Goal: Task Accomplishment & Management: Manage account settings

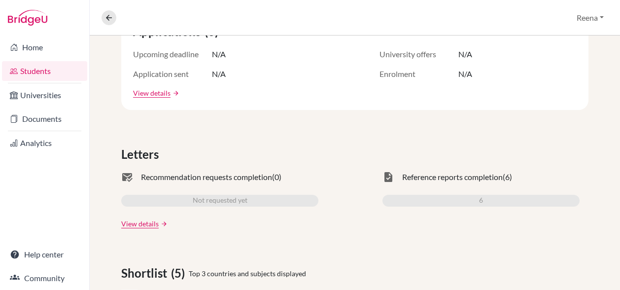
scroll to position [211, 0]
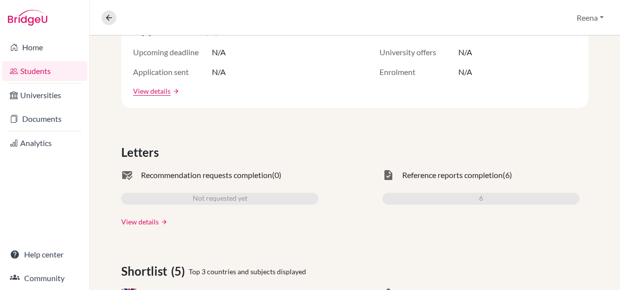
click at [138, 221] on link "View details" at bounding box center [139, 221] width 37 height 10
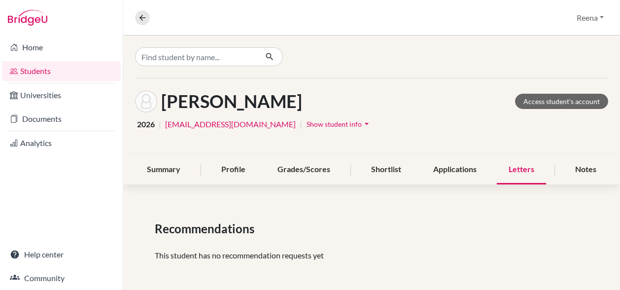
scroll to position [2, 0]
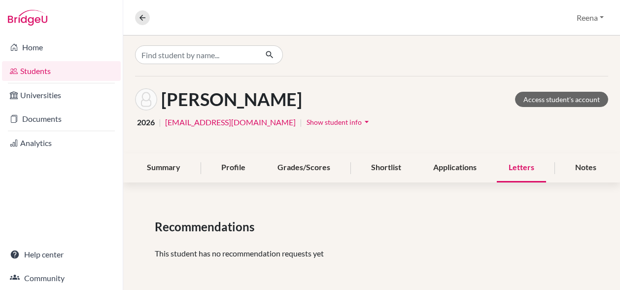
click at [507, 169] on div "Letters" at bounding box center [521, 167] width 49 height 29
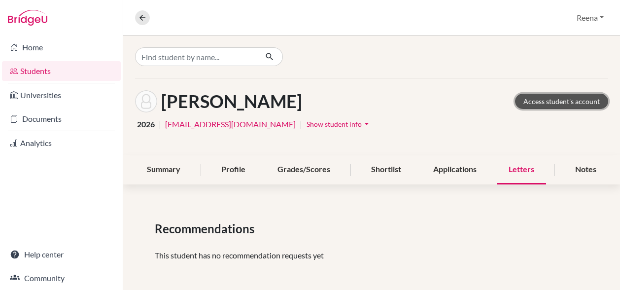
click at [531, 102] on link "Access student's account" at bounding box center [561, 101] width 93 height 15
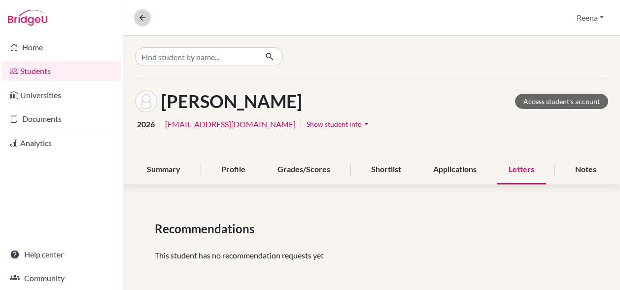
click at [146, 19] on icon at bounding box center [142, 17] width 9 height 9
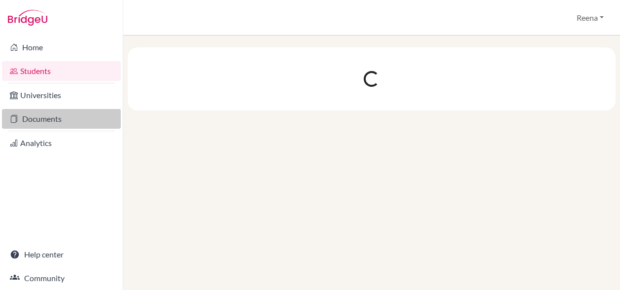
click at [46, 121] on link "Documents" at bounding box center [61, 119] width 119 height 20
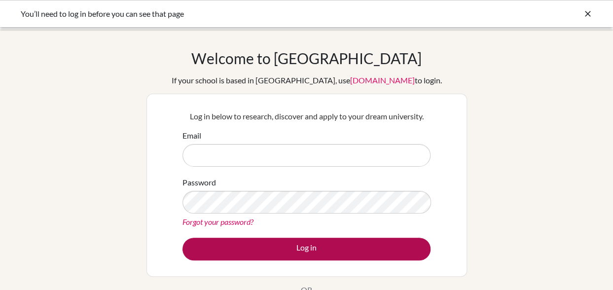
type input "reenag@diabarsha.com"
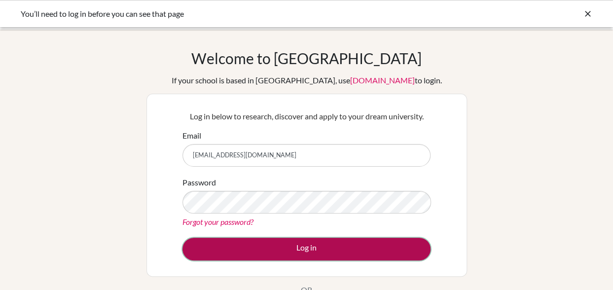
click at [298, 251] on button "Log in" at bounding box center [306, 249] width 248 height 23
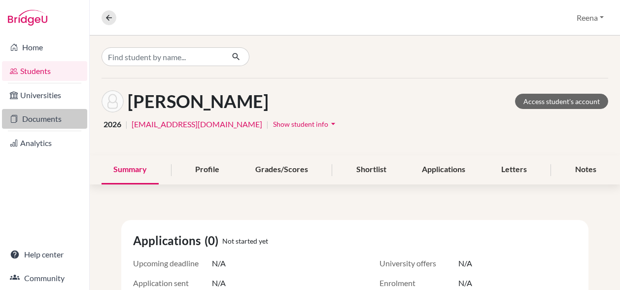
click at [40, 117] on link "Documents" at bounding box center [44, 119] width 85 height 20
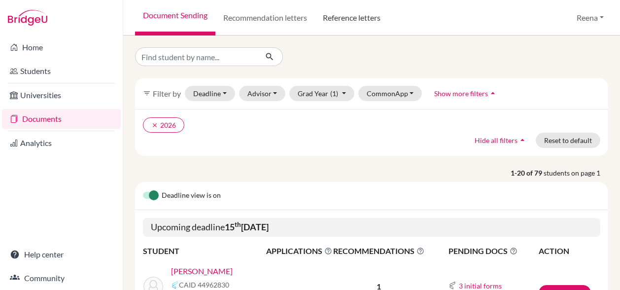
click at [359, 19] on link "Reference letters" at bounding box center [351, 17] width 73 height 35
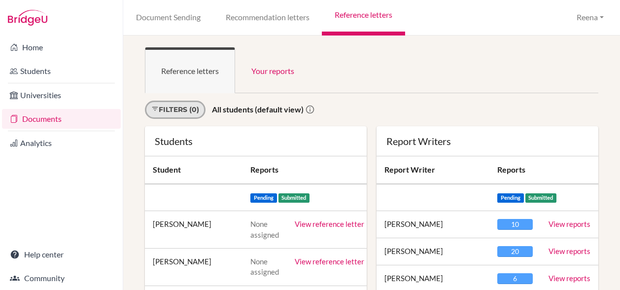
click at [196, 108] on link "Filters (0)" at bounding box center [175, 110] width 61 height 18
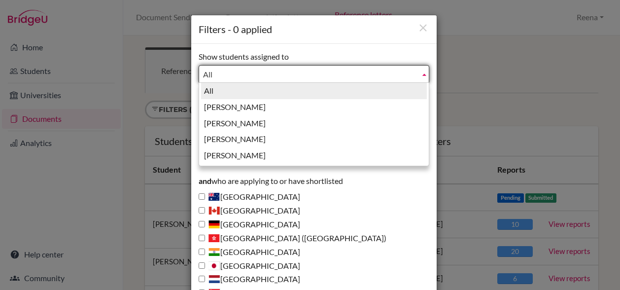
click at [204, 73] on span "All" at bounding box center [309, 75] width 213 height 18
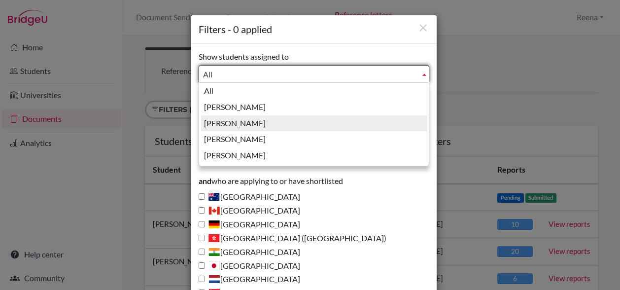
click at [229, 118] on li "Guglani, Reena" at bounding box center [314, 123] width 226 height 16
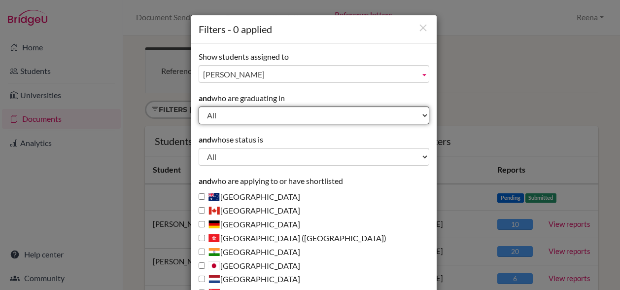
click at [229, 111] on select "All 2029 2028 2027 2026 2025 2024 2023 2022" at bounding box center [314, 115] width 231 height 18
select select "2026"
click at [199, 106] on select "All 2029 2028 2027 2026 2025 2024 2023 2022" at bounding box center [314, 115] width 231 height 18
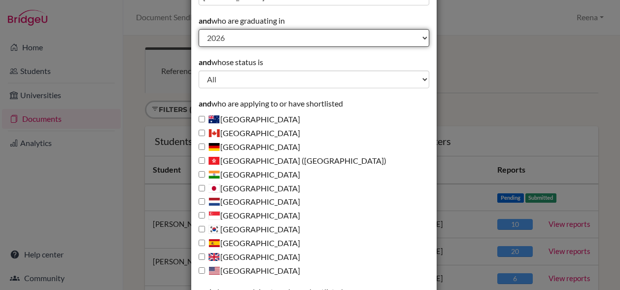
scroll to position [78, 0]
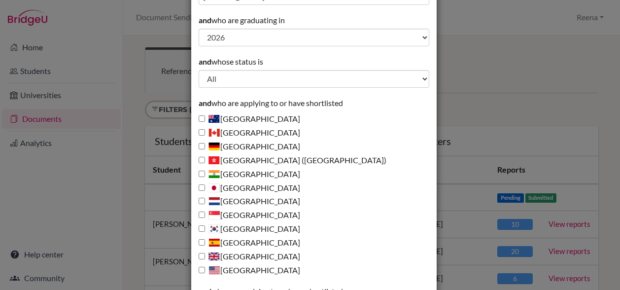
click at [247, 254] on label "United Kingdom" at bounding box center [250, 256] width 102 height 11
click at [205, 254] on input "United Kingdom" at bounding box center [202, 256] width 6 height 6
click at [247, 254] on label "United Kingdom" at bounding box center [250, 256] width 102 height 11
click at [205, 254] on input "United Kingdom" at bounding box center [202, 256] width 6 height 6
drag, startPoint x: 247, startPoint y: 254, endPoint x: 223, endPoint y: 258, distance: 25.0
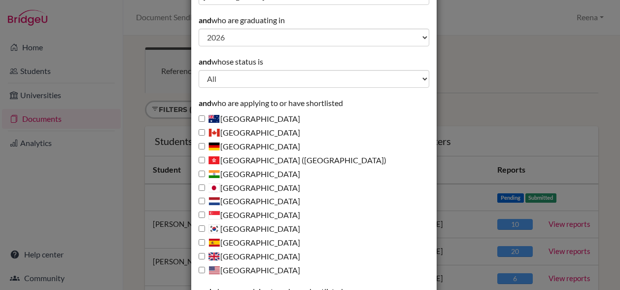
click at [223, 258] on label "United Kingdom" at bounding box center [250, 256] width 102 height 11
click at [205, 258] on input "United Kingdom" at bounding box center [202, 256] width 6 height 6
click at [223, 258] on label "United Kingdom" at bounding box center [250, 256] width 102 height 11
click at [205, 258] on input "United Kingdom" at bounding box center [202, 256] width 6 height 6
drag, startPoint x: 223, startPoint y: 258, endPoint x: 199, endPoint y: 254, distance: 24.4
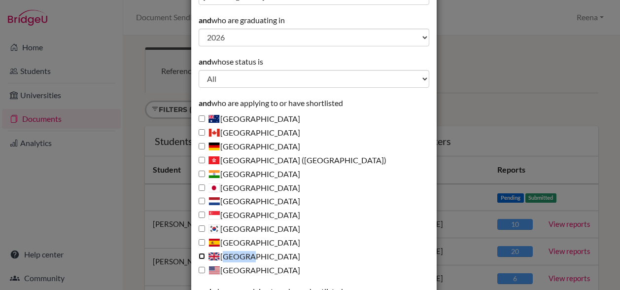
click at [199, 254] on input "United Kingdom" at bounding box center [202, 256] width 6 height 6
checkbox input "true"
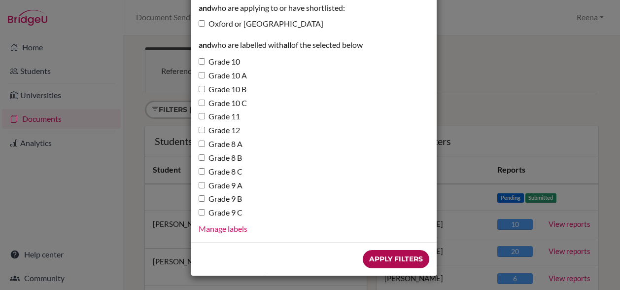
click at [396, 264] on input "Apply Filters" at bounding box center [396, 259] width 67 height 18
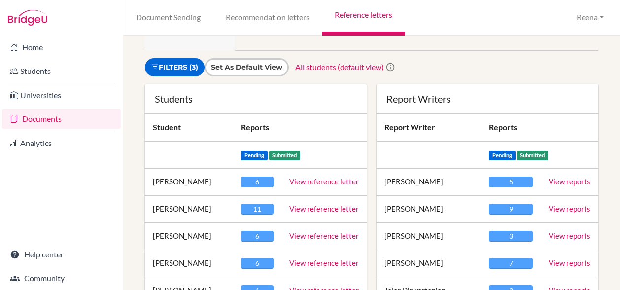
scroll to position [100, 0]
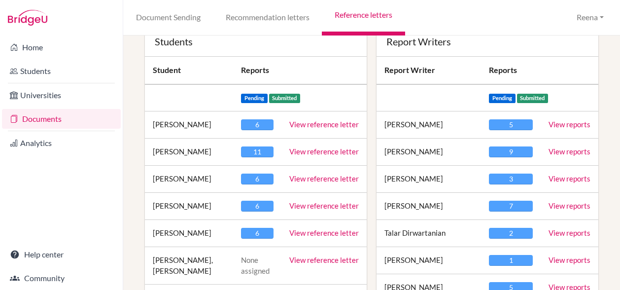
click at [253, 151] on div "11" at bounding box center [257, 151] width 33 height 11
click at [318, 149] on link "View reference letter" at bounding box center [324, 151] width 70 height 9
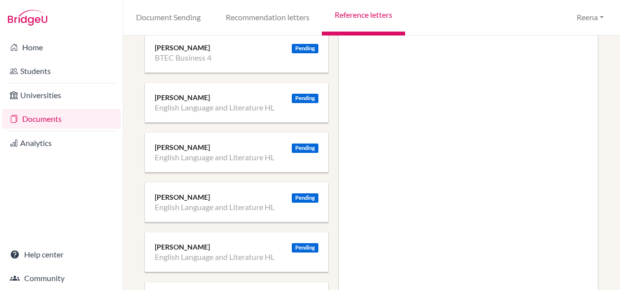
scroll to position [291, 0]
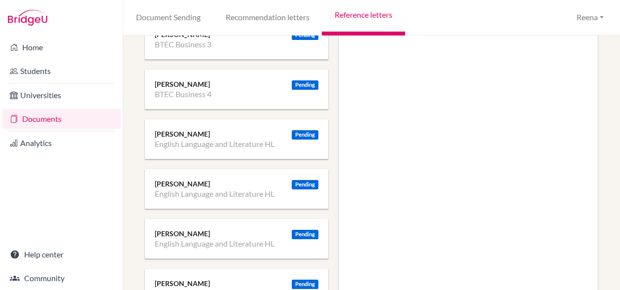
drag, startPoint x: 254, startPoint y: 141, endPoint x: 239, endPoint y: 141, distance: 15.3
click at [239, 141] on li "English Language and Literature HL" at bounding box center [215, 144] width 120 height 10
click at [591, 18] on button "Reena" at bounding box center [590, 17] width 36 height 18
click at [279, 196] on ul "English Language and Literature HL" at bounding box center [237, 194] width 164 height 10
click at [297, 135] on div "Pending" at bounding box center [305, 134] width 27 height 9
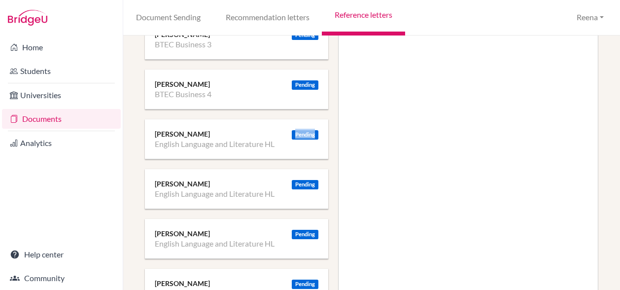
click at [297, 135] on div "Pending" at bounding box center [305, 134] width 27 height 9
drag, startPoint x: 297, startPoint y: 135, endPoint x: 237, endPoint y: 138, distance: 59.7
click at [237, 139] on li "English Language and Literature HL" at bounding box center [215, 144] width 120 height 10
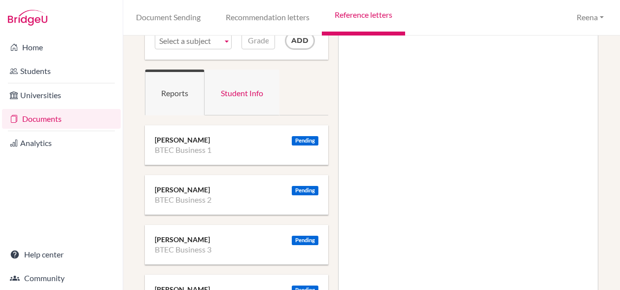
scroll to position [0, 0]
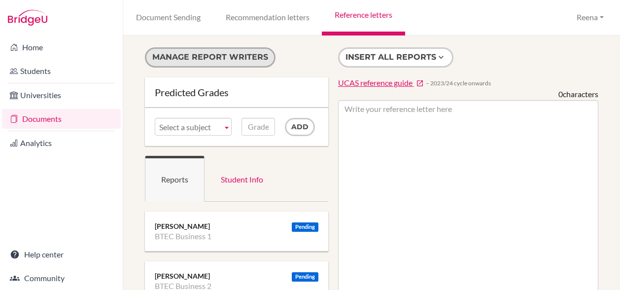
click at [203, 55] on button "Manage report writers" at bounding box center [210, 57] width 131 height 20
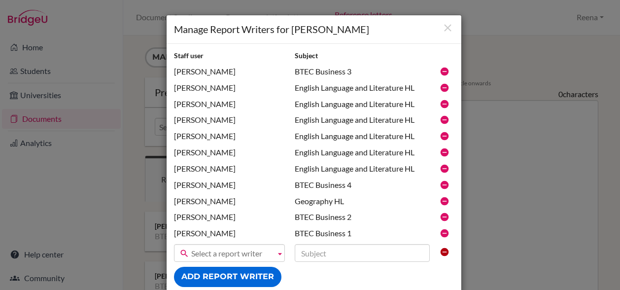
click at [444, 88] on icon at bounding box center [445, 88] width 10 height 10
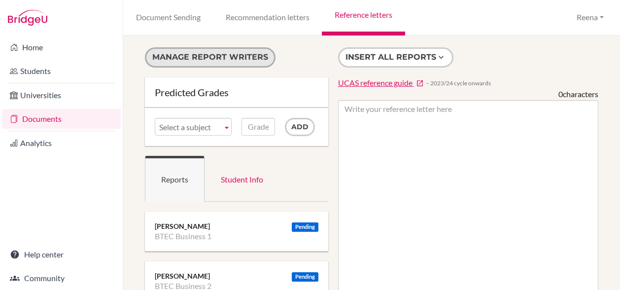
click at [224, 56] on button "Manage report writers" at bounding box center [210, 57] width 131 height 20
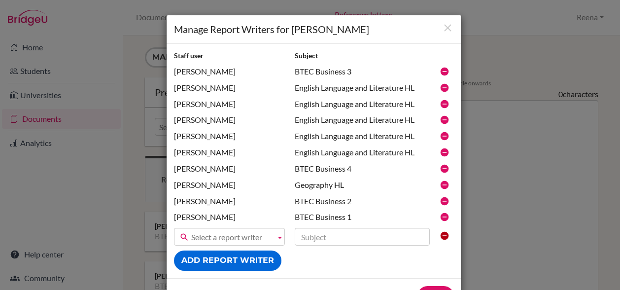
click at [441, 91] on icon at bounding box center [445, 88] width 10 height 10
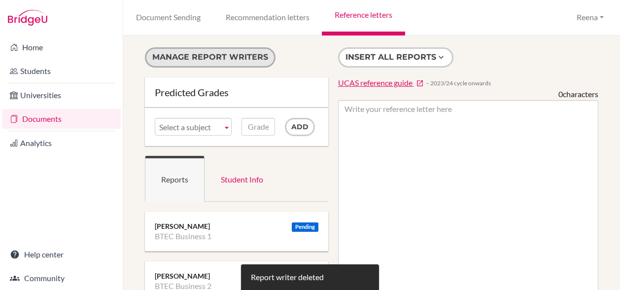
click at [202, 57] on button "Manage report writers" at bounding box center [210, 57] width 131 height 20
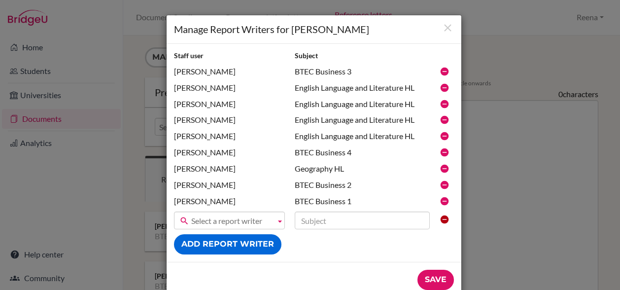
click at [444, 86] on icon at bounding box center [445, 88] width 10 height 10
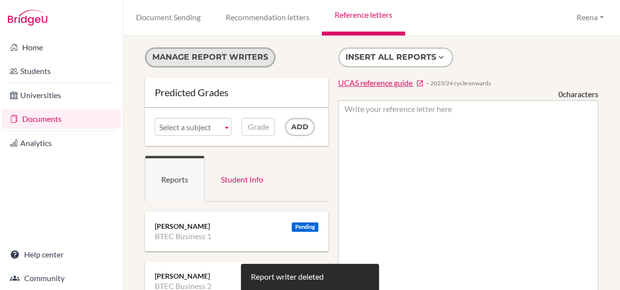
click at [244, 59] on button "Manage report writers" at bounding box center [210, 57] width 131 height 20
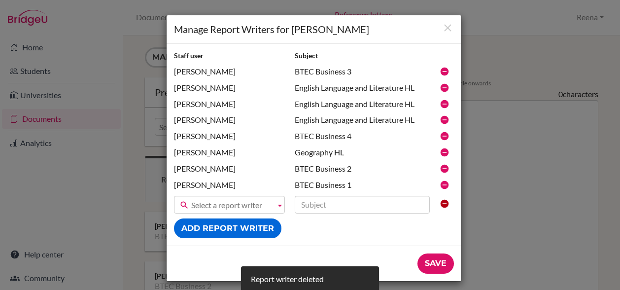
click at [440, 90] on icon at bounding box center [445, 88] width 10 height 10
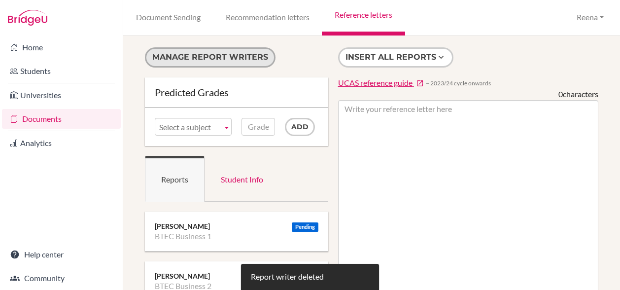
click at [247, 53] on button "Manage report writers" at bounding box center [210, 57] width 131 height 20
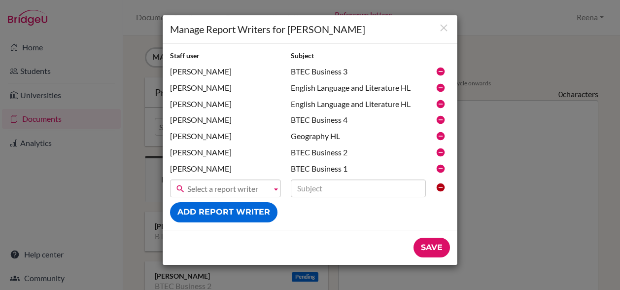
click at [439, 86] on icon at bounding box center [441, 88] width 10 height 10
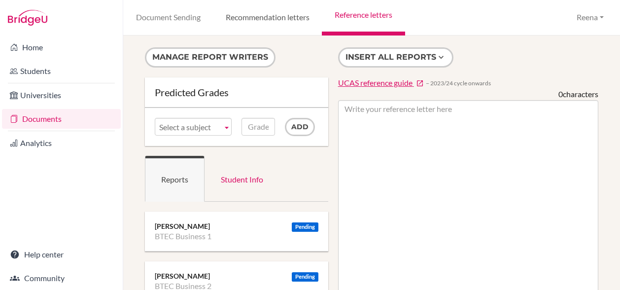
click at [269, 21] on link "Recommendation letters" at bounding box center [267, 17] width 109 height 35
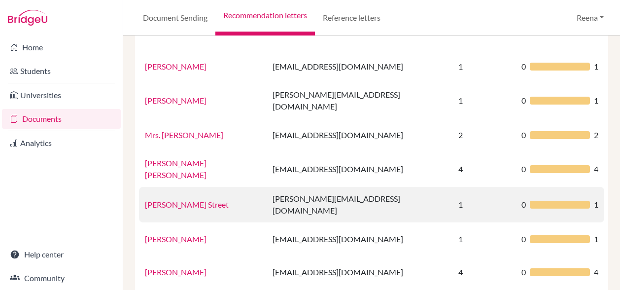
scroll to position [91, 0]
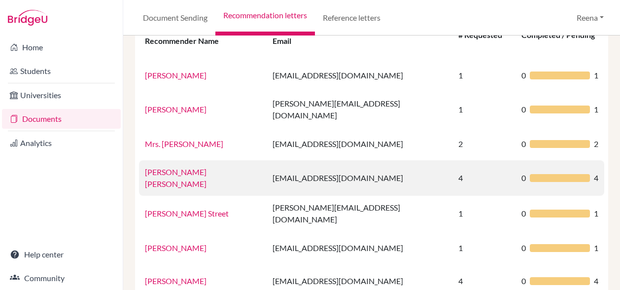
click at [185, 167] on link "Mr. Clinton Paul Pemberton" at bounding box center [176, 177] width 62 height 21
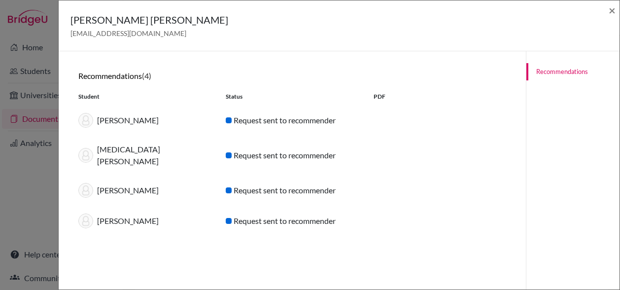
click at [536, 125] on div "Recommendations" at bounding box center [573, 196] width 94 height 290
click at [613, 10] on span "×" at bounding box center [612, 10] width 7 height 14
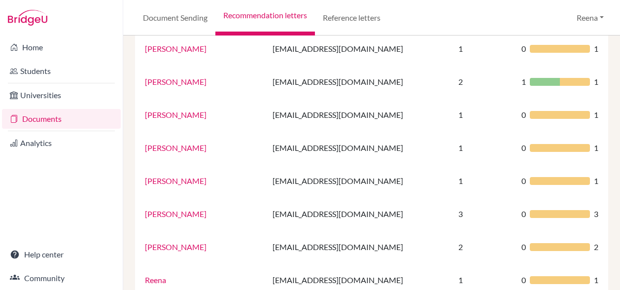
scroll to position [437, 0]
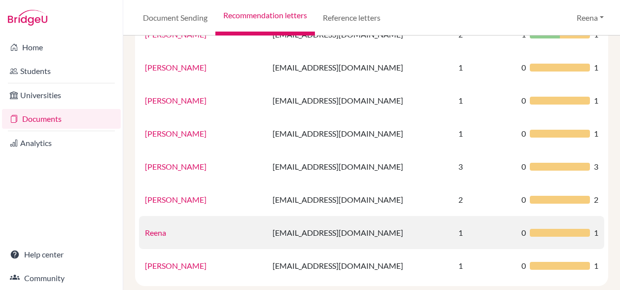
click at [162, 217] on td "Reena" at bounding box center [203, 232] width 128 height 33
click at [158, 228] on link "Reena" at bounding box center [155, 232] width 21 height 9
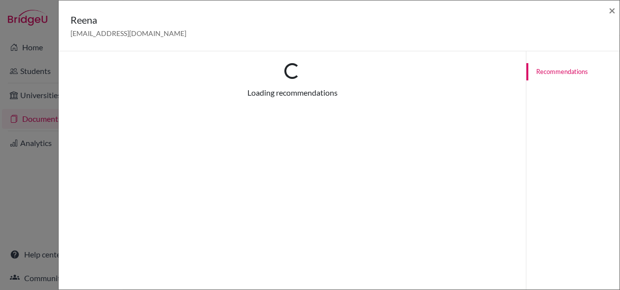
click at [158, 213] on div "Loading... Loading recommendations Recommendations (4) Student Status PDF Darsh…" at bounding box center [292, 196] width 467 height 290
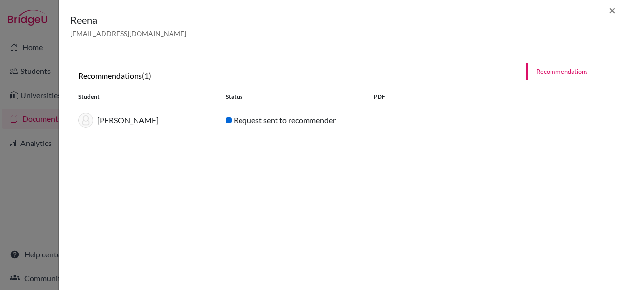
click at [114, 123] on div "Yousif Al-Jammali" at bounding box center [144, 120] width 147 height 15
click at [127, 77] on h6 "Recommendations (1)" at bounding box center [292, 75] width 428 height 9
click at [388, 189] on div "Recommendations (1) Student Status PDF Yousif Al-Jammali Request sent to recomm…" at bounding box center [292, 196] width 444 height 266
click at [611, 11] on span "×" at bounding box center [612, 10] width 7 height 14
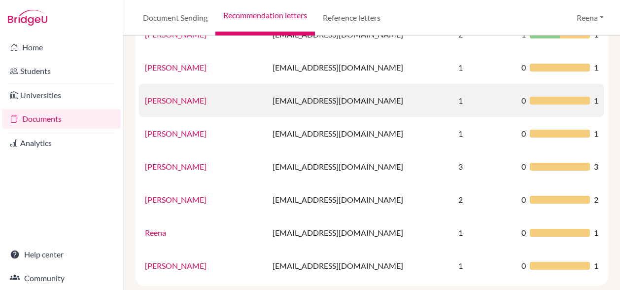
scroll to position [0, 0]
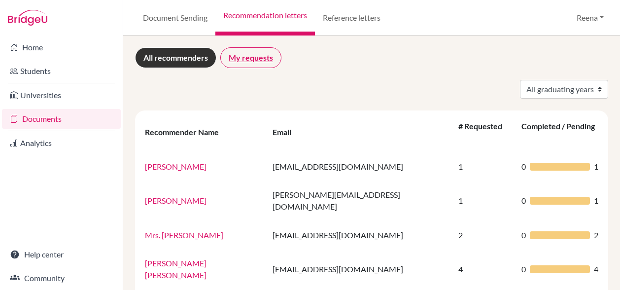
click at [237, 61] on link "My requests" at bounding box center [250, 57] width 61 height 21
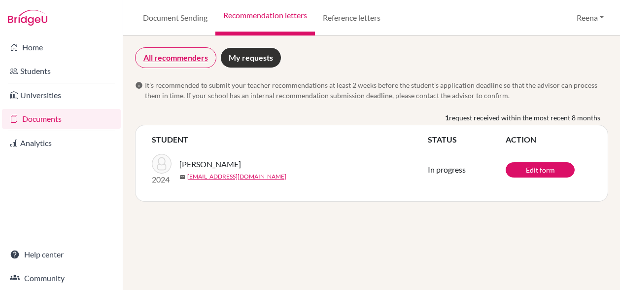
click at [181, 60] on link "All recommenders" at bounding box center [175, 57] width 81 height 21
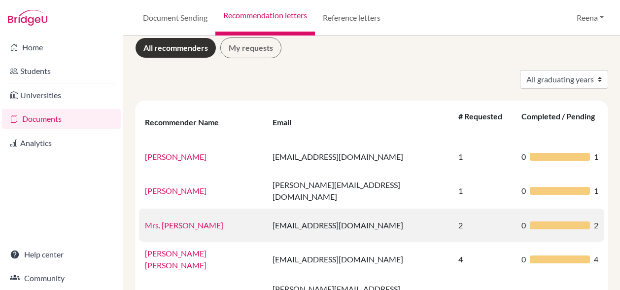
scroll to position [10, 0]
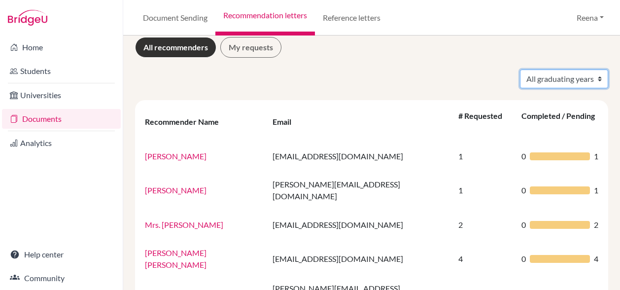
click at [541, 82] on select "All graduating years 2022 2023 2024 2026" at bounding box center [564, 79] width 88 height 19
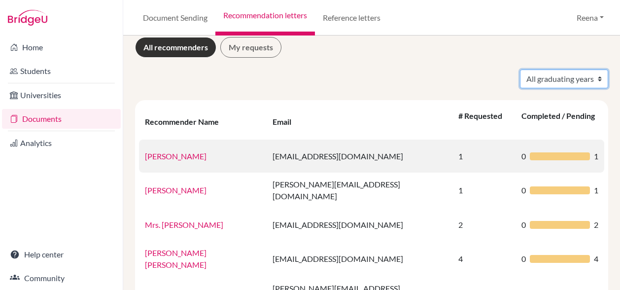
select select "2026"
click at [520, 70] on select "All graduating years 2022 2023 2024 2026" at bounding box center [564, 79] width 88 height 19
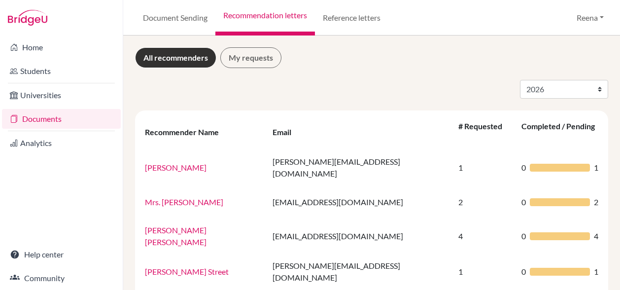
select select "2026"
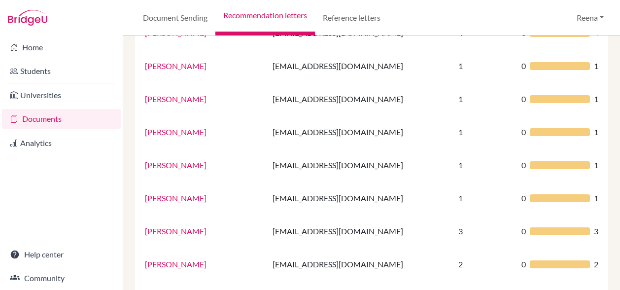
scroll to position [310, 0]
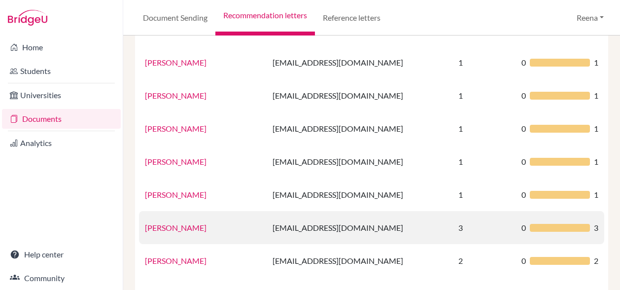
click at [194, 223] on link "[PERSON_NAME]" at bounding box center [176, 227] width 62 height 9
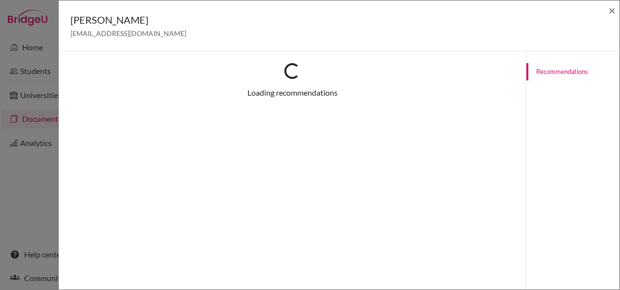
click at [194, 212] on div "Loading... Loading recommendations Recommendations for graduating year [DATE] T…" at bounding box center [292, 196] width 467 height 290
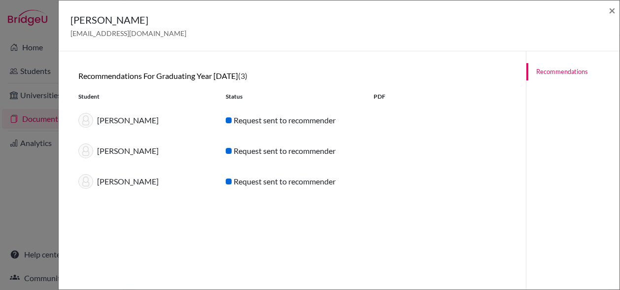
click at [85, 150] on img at bounding box center [85, 150] width 15 height 15
drag, startPoint x: 85, startPoint y: 150, endPoint x: 368, endPoint y: 169, distance: 283.6
click at [368, 169] on div "[PERSON_NAME] Request sent to recommender" at bounding box center [292, 181] width 443 height 31
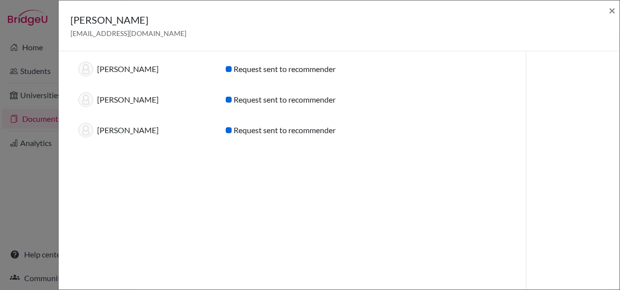
scroll to position [0, 0]
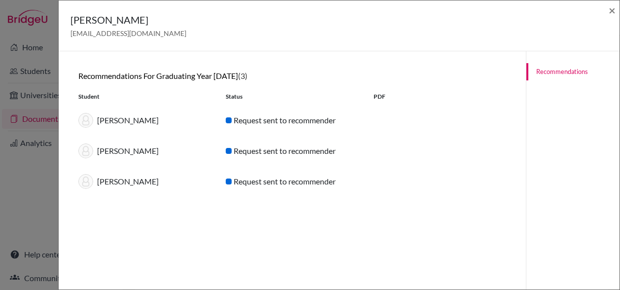
click at [535, 73] on link "Recommendations" at bounding box center [573, 71] width 93 height 17
drag, startPoint x: 546, startPoint y: 73, endPoint x: 461, endPoint y: 123, distance: 98.8
click at [461, 123] on div "[PERSON_NAME] Request sent to recommender" at bounding box center [292, 120] width 443 height 31
click at [553, 70] on link "Recommendations" at bounding box center [573, 71] width 93 height 17
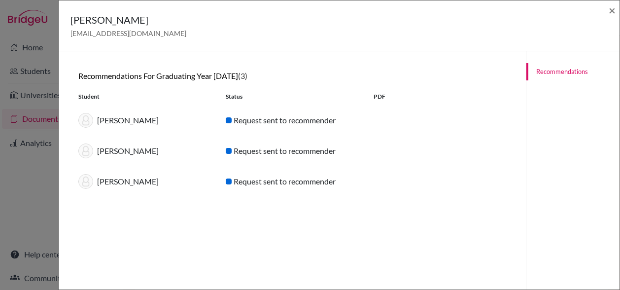
click at [111, 152] on div "Ashriti Aggarwal" at bounding box center [144, 150] width 147 height 15
drag, startPoint x: 111, startPoint y: 152, endPoint x: 176, endPoint y: 200, distance: 80.0
click at [176, 200] on div "Recommendations for graduating year 2026 (3) Student Status PDF Ashriti Aggarwa…" at bounding box center [292, 196] width 444 height 266
click at [613, 10] on span "×" at bounding box center [612, 10] width 7 height 14
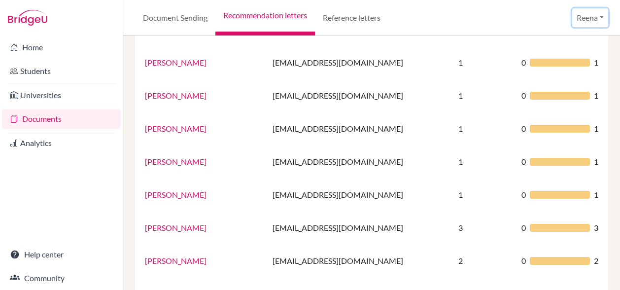
click at [589, 22] on button "Reena" at bounding box center [590, 17] width 36 height 19
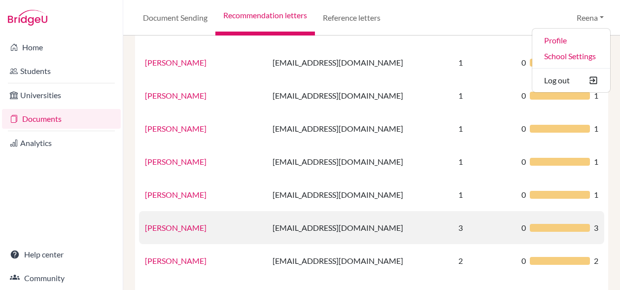
drag, startPoint x: 326, startPoint y: 211, endPoint x: 196, endPoint y: 213, distance: 129.7
click at [196, 213] on td "Lynn McGovern" at bounding box center [203, 227] width 128 height 33
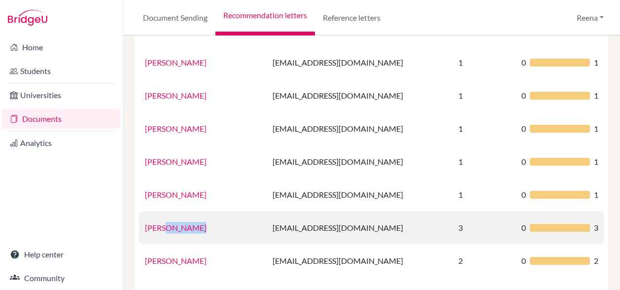
click at [196, 213] on td "[PERSON_NAME]" at bounding box center [203, 227] width 128 height 33
drag, startPoint x: 196, startPoint y: 213, endPoint x: 156, endPoint y: 209, distance: 40.7
click at [156, 223] on link "[PERSON_NAME]" at bounding box center [176, 227] width 62 height 9
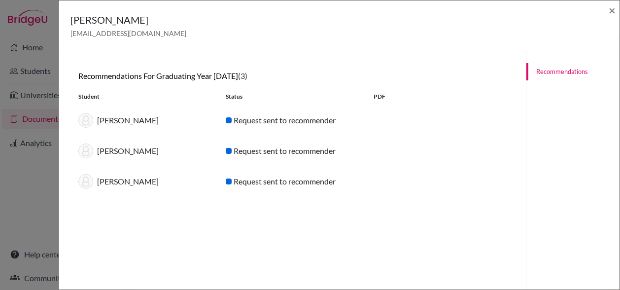
click at [156, 209] on div "Recommendations for graduating year 2026 (3) Student Status PDF Ashriti Aggarwa…" at bounding box center [292, 196] width 444 height 266
click at [107, 22] on h5 "Lynn McGovern" at bounding box center [128, 19] width 116 height 15
click at [527, 72] on link "Recommendations" at bounding box center [573, 71] width 93 height 17
click at [89, 181] on img at bounding box center [85, 181] width 15 height 15
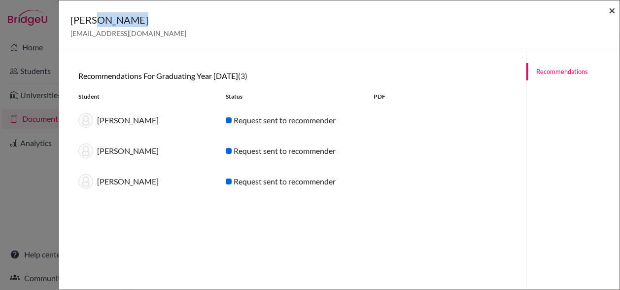
click at [613, 7] on span "×" at bounding box center [612, 10] width 7 height 14
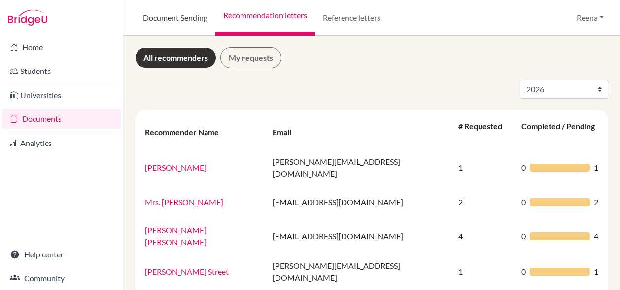
click at [188, 18] on link "Document Sending" at bounding box center [175, 17] width 80 height 35
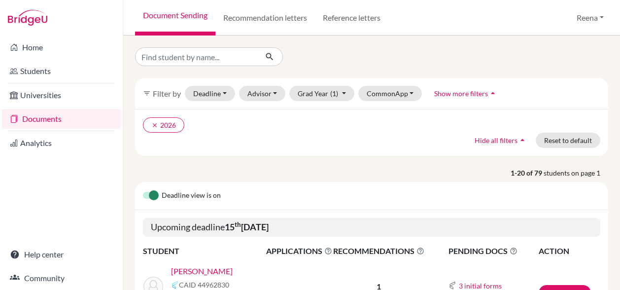
scroll to position [70, 0]
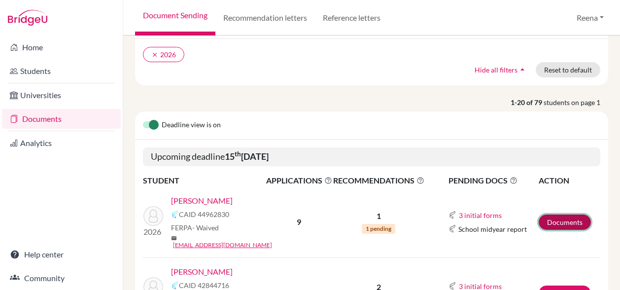
click at [556, 216] on link "Documents" at bounding box center [565, 221] width 52 height 15
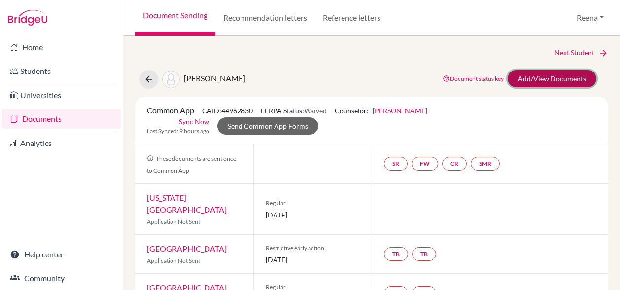
click at [533, 78] on link "Add/View Documents" at bounding box center [552, 78] width 89 height 17
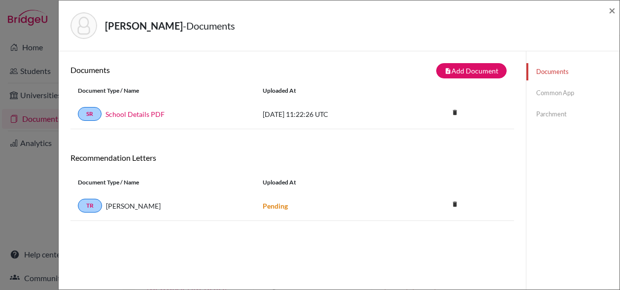
click at [537, 95] on link "Common App" at bounding box center [573, 92] width 93 height 17
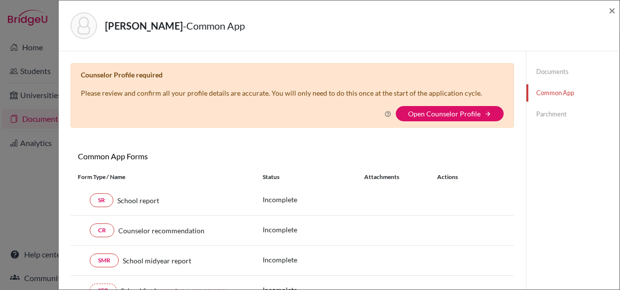
click at [540, 72] on link "Documents" at bounding box center [573, 71] width 93 height 17
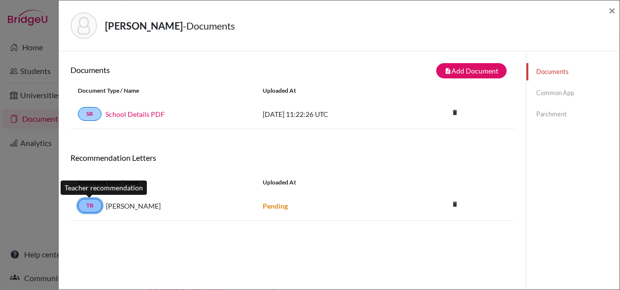
click at [91, 209] on link "TR" at bounding box center [90, 206] width 24 height 14
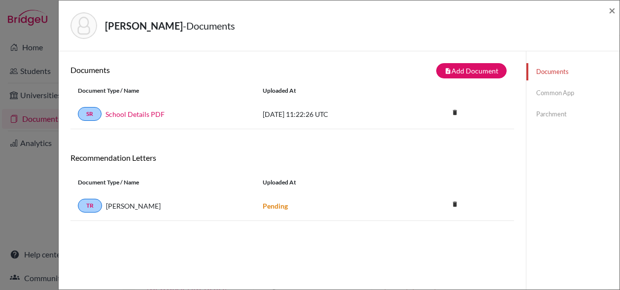
click at [541, 111] on link "Parchment" at bounding box center [573, 113] width 93 height 17
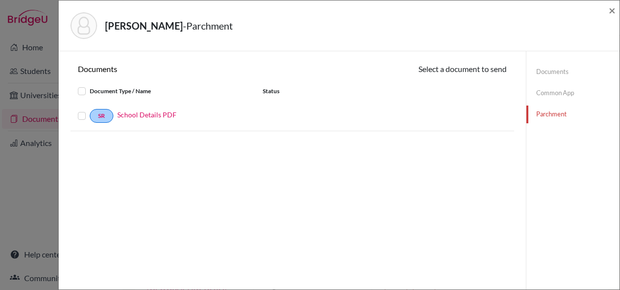
click at [546, 71] on link "Documents" at bounding box center [573, 71] width 93 height 17
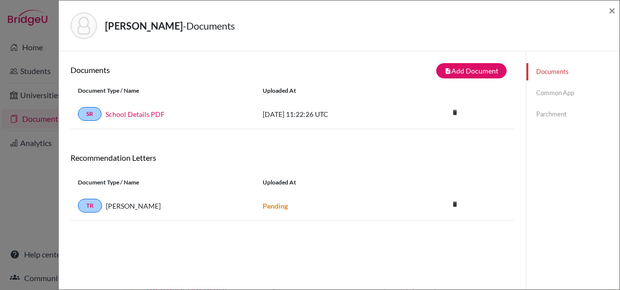
click at [278, 208] on strong "Pending" at bounding box center [275, 206] width 25 height 8
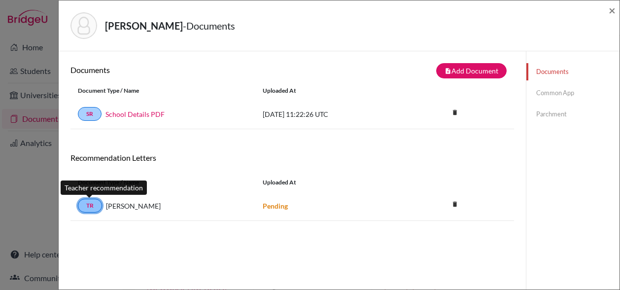
click at [87, 208] on link "TR" at bounding box center [90, 206] width 24 height 14
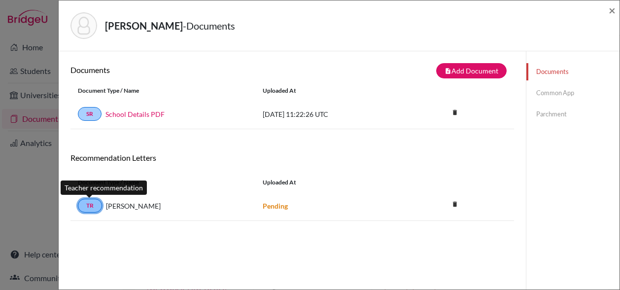
click at [92, 208] on link "TR" at bounding box center [90, 206] width 24 height 14
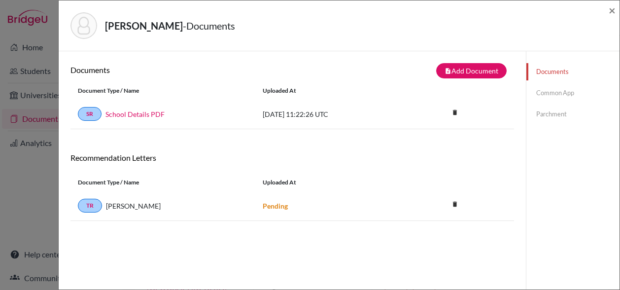
drag, startPoint x: 92, startPoint y: 208, endPoint x: 140, endPoint y: 244, distance: 60.5
click at [140, 244] on div "Documents note_add Add Document Document type Change explanation for Common App…" at bounding box center [292, 196] width 444 height 266
click at [609, 9] on span "×" at bounding box center [612, 10] width 7 height 14
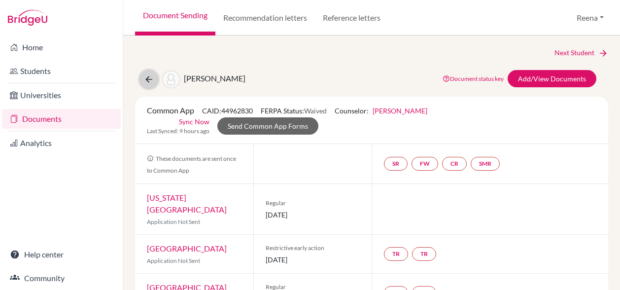
click at [144, 79] on icon at bounding box center [149, 79] width 10 height 10
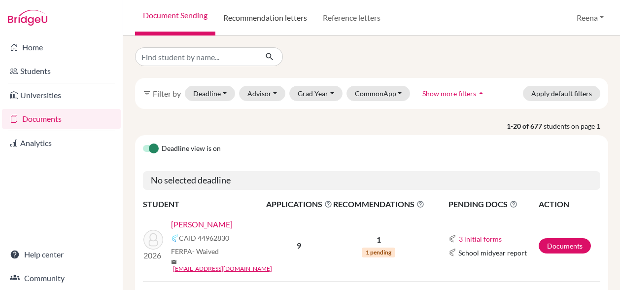
click at [290, 21] on link "Recommendation letters" at bounding box center [265, 17] width 100 height 35
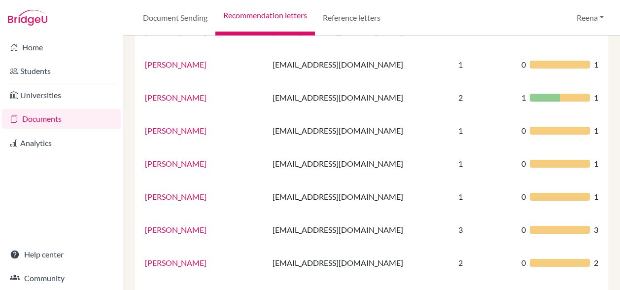
scroll to position [437, 0]
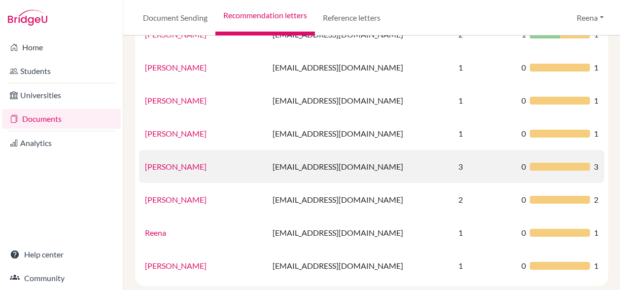
click at [200, 150] on td "[PERSON_NAME]" at bounding box center [203, 166] width 128 height 33
click at [172, 162] on link "Lynn McGovern" at bounding box center [176, 166] width 62 height 9
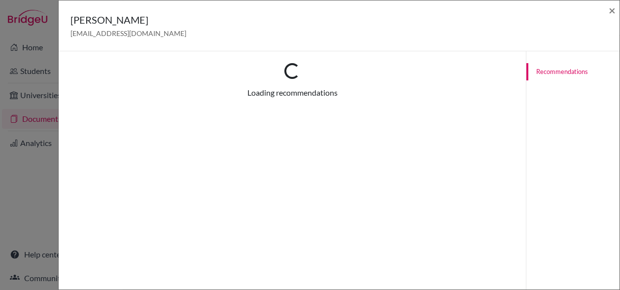
click at [172, 149] on div "Loading... Loading recommendations Recommendations This Recommender hasn’t rece…" at bounding box center [292, 196] width 467 height 290
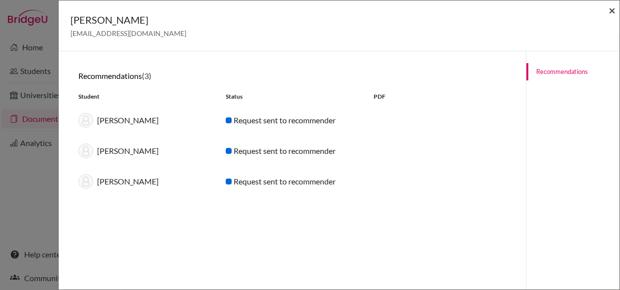
click at [613, 11] on span "×" at bounding box center [612, 10] width 7 height 14
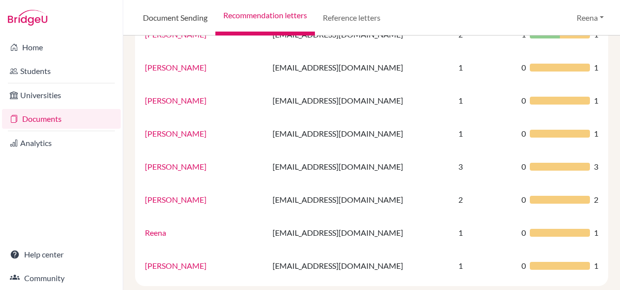
click at [205, 19] on link "Document Sending" at bounding box center [175, 17] width 80 height 35
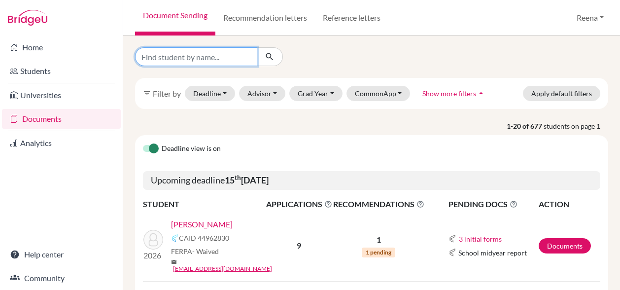
click at [208, 56] on input "Find student by name..." at bounding box center [196, 56] width 122 height 19
type input "Ashriti"
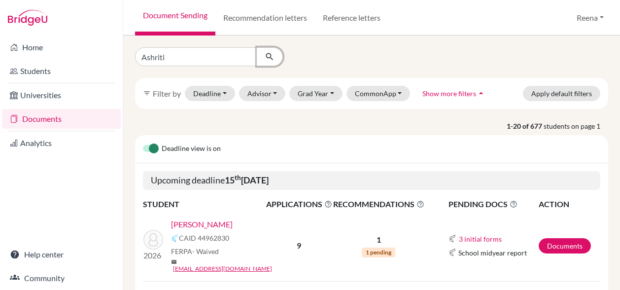
click at [269, 55] on icon "submit" at bounding box center [270, 57] width 10 height 10
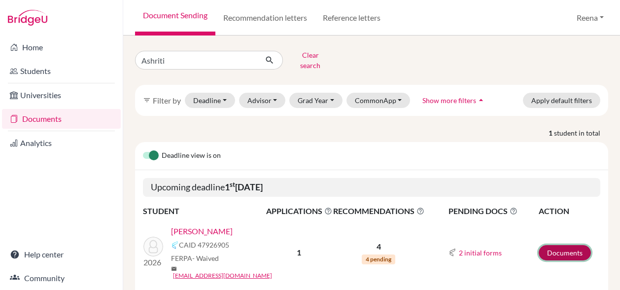
click at [558, 246] on link "Documents" at bounding box center [565, 252] width 52 height 15
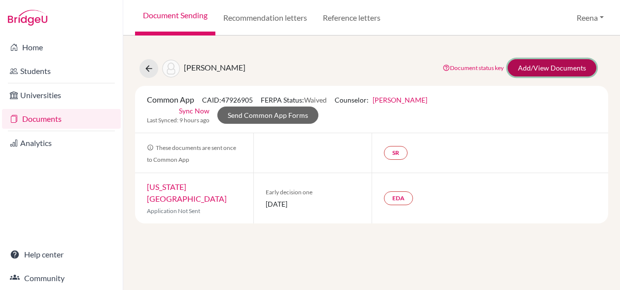
click at [542, 70] on link "Add/View Documents" at bounding box center [552, 67] width 89 height 17
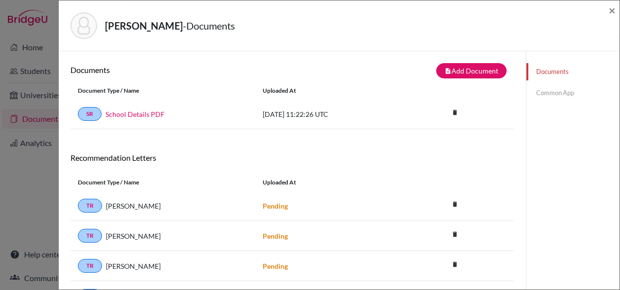
scroll to position [54, 0]
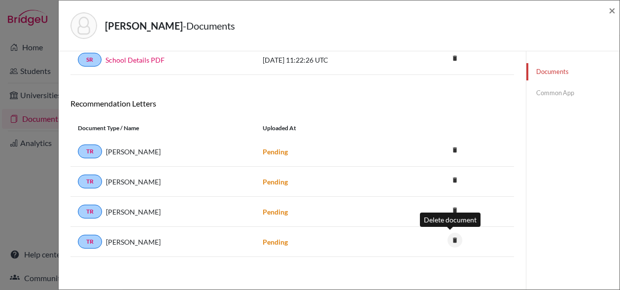
click at [450, 241] on icon "delete" at bounding box center [455, 240] width 15 height 15
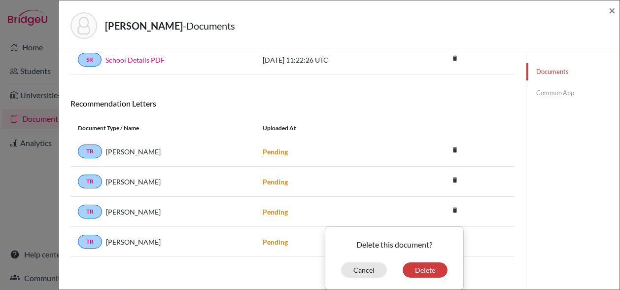
click at [407, 275] on div "Delete this document? Cancel Delete" at bounding box center [394, 258] width 139 height 64
drag, startPoint x: 407, startPoint y: 275, endPoint x: 411, endPoint y: 265, distance: 10.4
click at [411, 265] on button "Delete" at bounding box center [425, 269] width 45 height 15
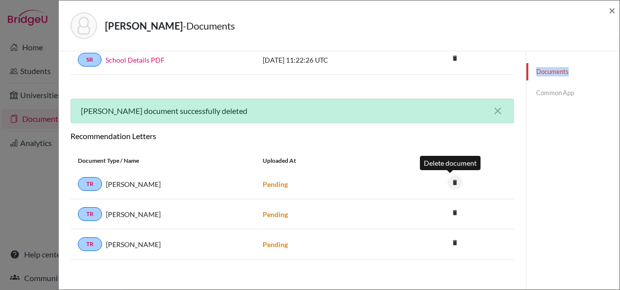
click at [451, 181] on icon "delete" at bounding box center [455, 182] width 15 height 15
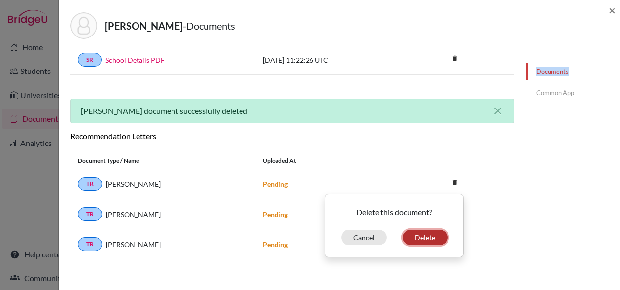
click at [423, 238] on button "Delete" at bounding box center [425, 237] width 45 height 15
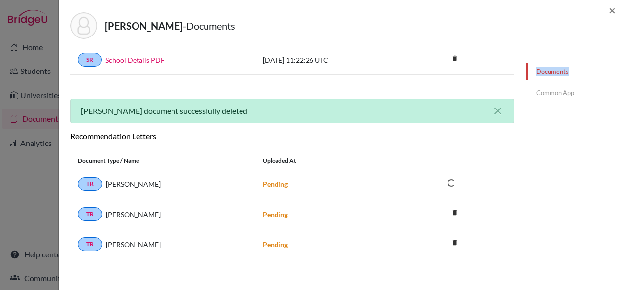
scroll to position [51, 0]
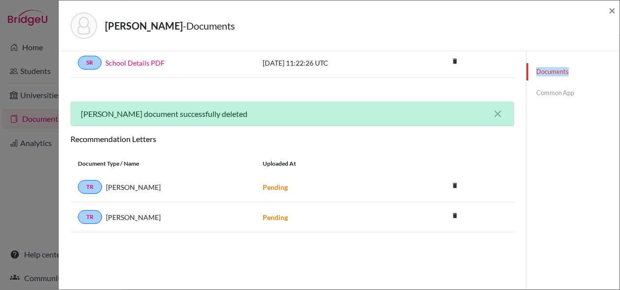
click at [544, 70] on link "Documents" at bounding box center [573, 71] width 93 height 17
click at [449, 183] on icon "delete" at bounding box center [455, 185] width 15 height 15
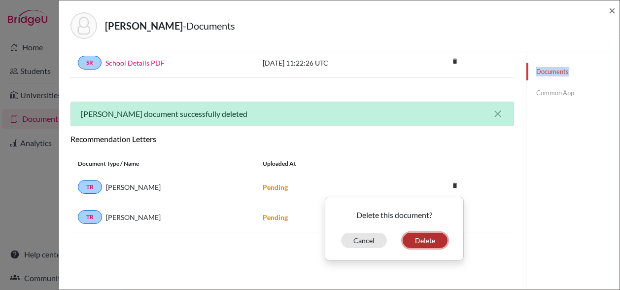
click at [419, 241] on button "Delete" at bounding box center [425, 240] width 45 height 15
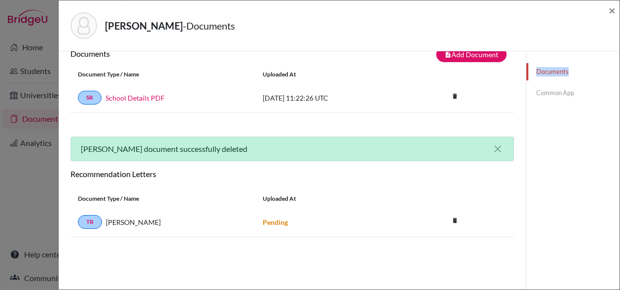
scroll to position [0, 0]
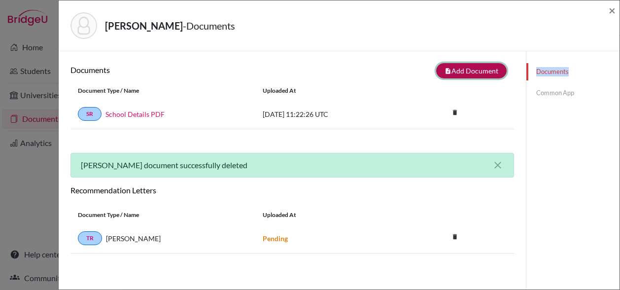
click at [457, 70] on button "note_add Add Document" at bounding box center [471, 70] width 70 height 15
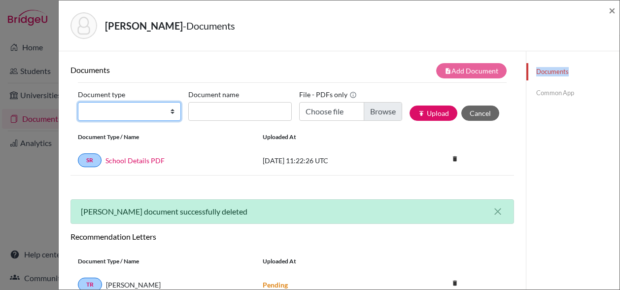
click at [174, 110] on select "Change explanation for Common App reports Counselor recommendation Internationa…" at bounding box center [129, 111] width 103 height 19
select select "5"
click at [78, 102] on select "Change explanation for Common App reports Counselor recommendation Internationa…" at bounding box center [129, 111] width 103 height 19
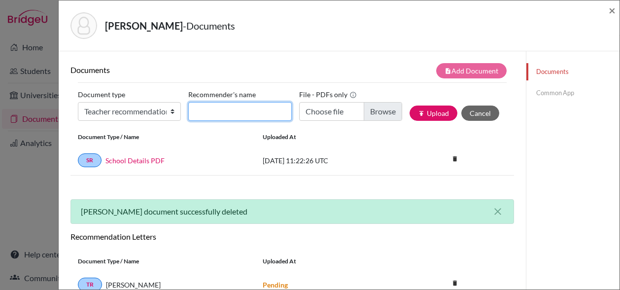
click at [217, 111] on input "Recommender's name" at bounding box center [239, 111] width 103 height 19
type input "l"
click at [563, 159] on div "Documents Common App" at bounding box center [573, 196] width 94 height 290
click at [470, 115] on button "Cancel" at bounding box center [480, 112] width 38 height 15
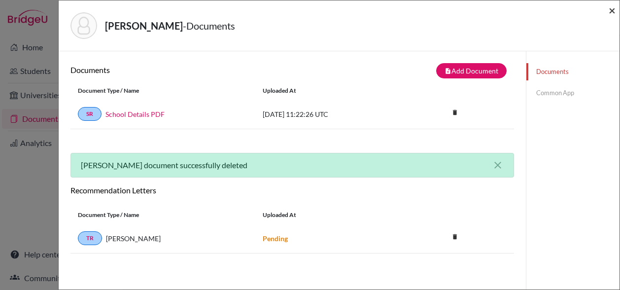
click at [611, 13] on span "×" at bounding box center [612, 10] width 7 height 14
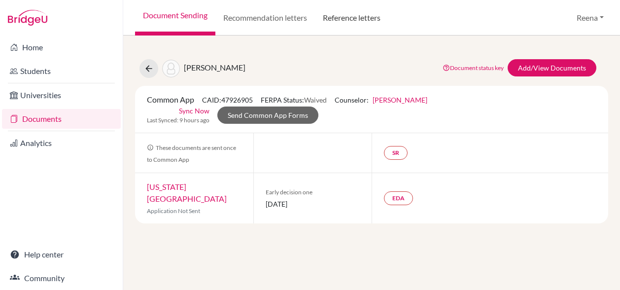
click at [334, 19] on link "Reference letters" at bounding box center [351, 17] width 73 height 35
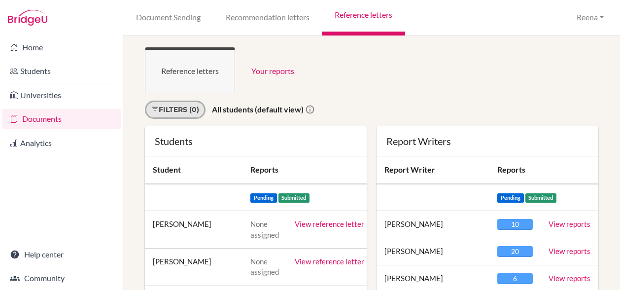
click at [195, 111] on link "Filters (0)" at bounding box center [175, 110] width 61 height 18
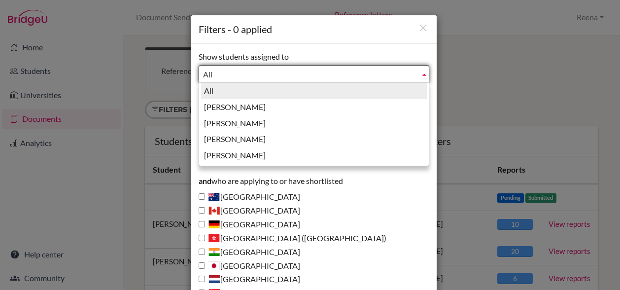
click at [210, 75] on span "All" at bounding box center [309, 75] width 213 height 18
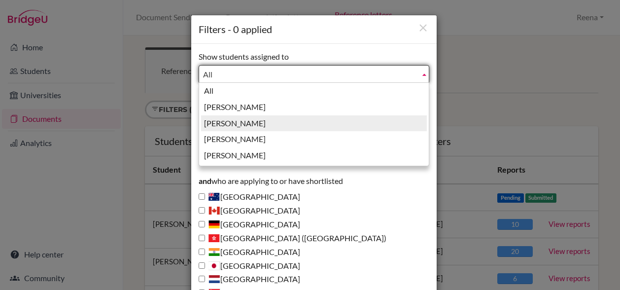
click at [228, 121] on li "Guglani, Reena" at bounding box center [314, 123] width 226 height 16
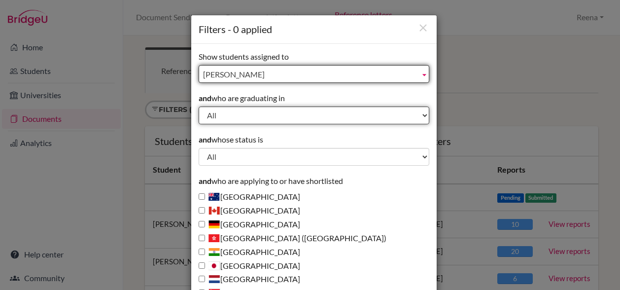
click at [224, 114] on select "All 2029 2028 2027 2026 2025 2024 2023 2022" at bounding box center [314, 115] width 231 height 18
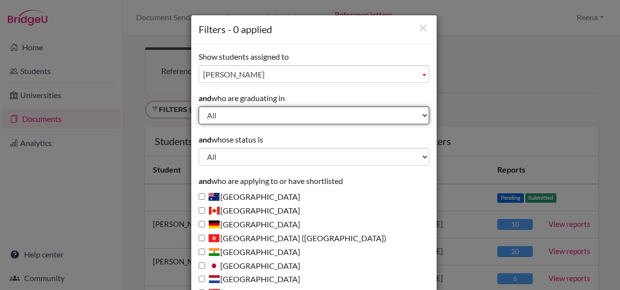
select select "2026"
click at [199, 106] on select "All 2029 2028 2027 2026 2025 2024 2023 2022" at bounding box center [314, 115] width 231 height 18
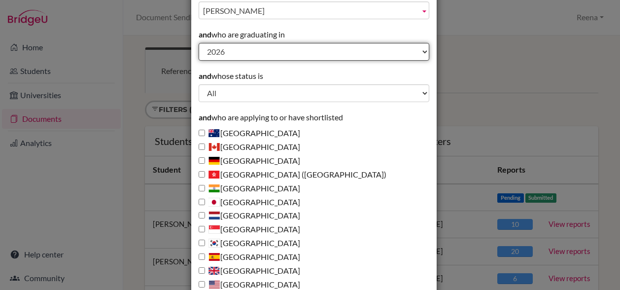
scroll to position [65, 0]
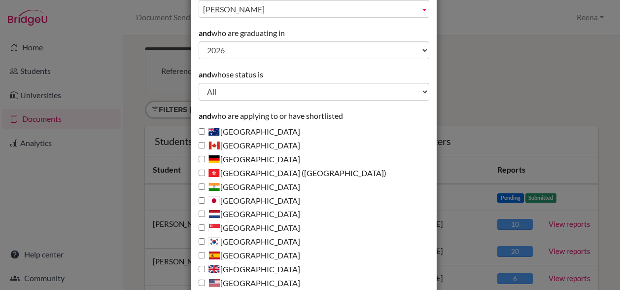
click at [250, 270] on label "[GEOGRAPHIC_DATA]" at bounding box center [250, 269] width 102 height 11
click at [205, 270] on input "[GEOGRAPHIC_DATA]" at bounding box center [202, 269] width 6 height 6
click at [250, 270] on label "[GEOGRAPHIC_DATA]" at bounding box center [250, 269] width 102 height 11
click at [205, 270] on input "[GEOGRAPHIC_DATA]" at bounding box center [202, 269] width 6 height 6
drag, startPoint x: 250, startPoint y: 270, endPoint x: 195, endPoint y: 267, distance: 55.3
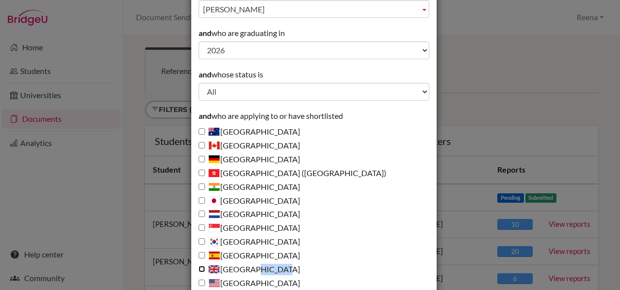
click at [199, 267] on input "[GEOGRAPHIC_DATA]" at bounding box center [202, 269] width 6 height 6
checkbox input "true"
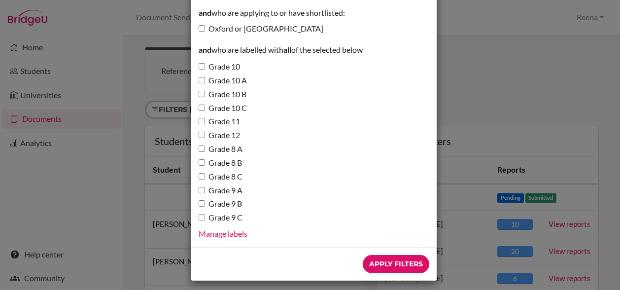
scroll to position [361, 0]
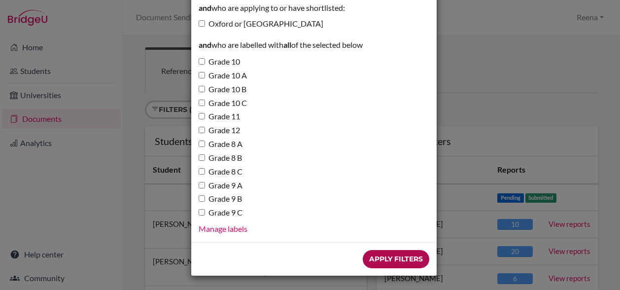
click at [385, 258] on input "Apply Filters" at bounding box center [396, 259] width 67 height 18
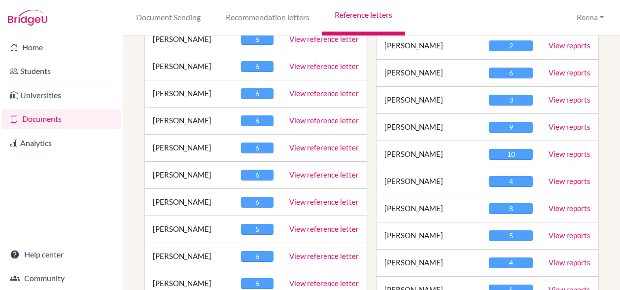
scroll to position [695, 0]
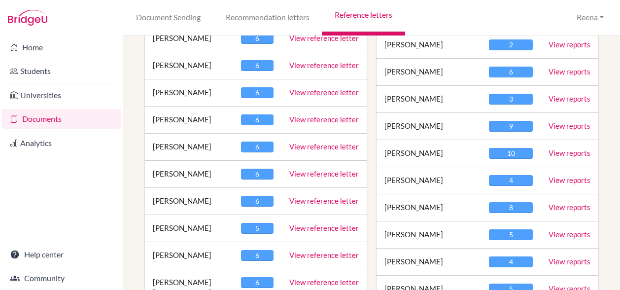
click at [308, 223] on link "View reference letter" at bounding box center [324, 227] width 70 height 9
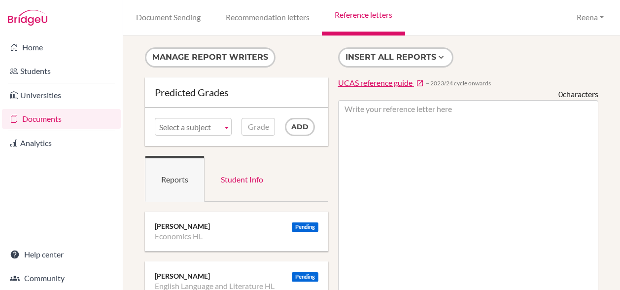
click at [351, 13] on link "Reference letters" at bounding box center [363, 17] width 83 height 35
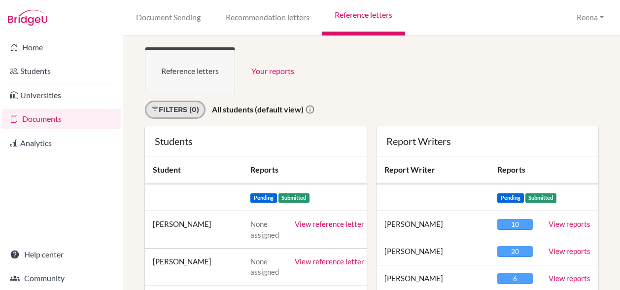
click at [195, 110] on link "Filters (0)" at bounding box center [175, 110] width 61 height 18
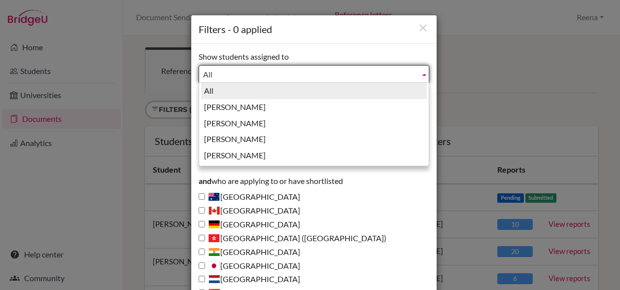
click at [222, 75] on span "All" at bounding box center [309, 75] width 213 height 18
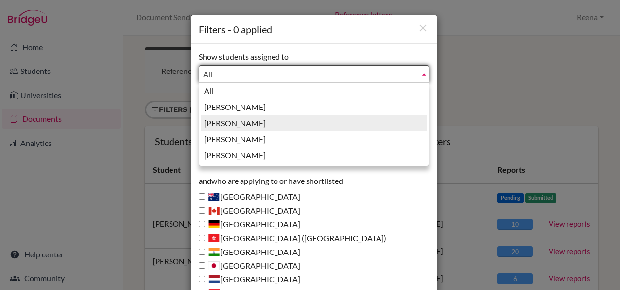
click at [217, 121] on li "[PERSON_NAME]" at bounding box center [314, 123] width 226 height 16
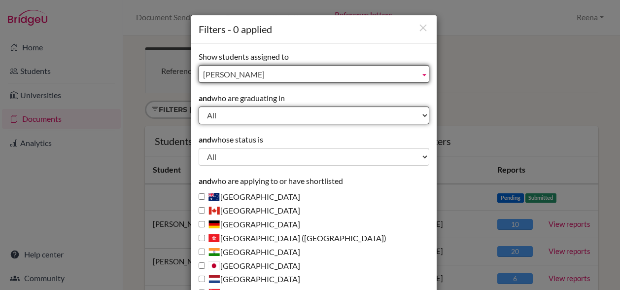
click at [218, 116] on select "All 2029 2028 2027 2026 2025 2024 2023 2022" at bounding box center [314, 115] width 231 height 18
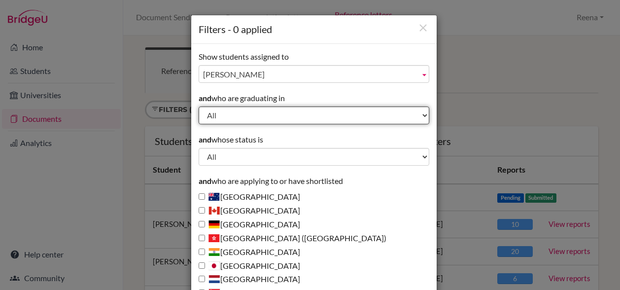
select select "2026"
click at [199, 106] on select "All 2029 2028 2027 2026 2025 2024 2023 2022" at bounding box center [314, 115] width 231 height 18
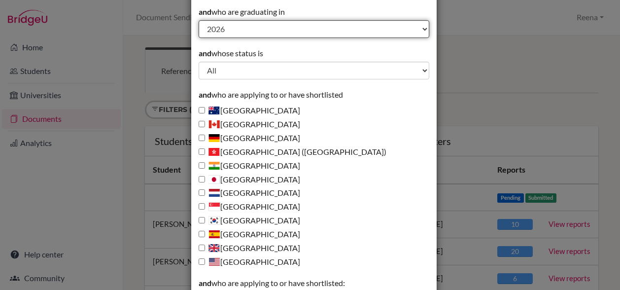
scroll to position [129, 0]
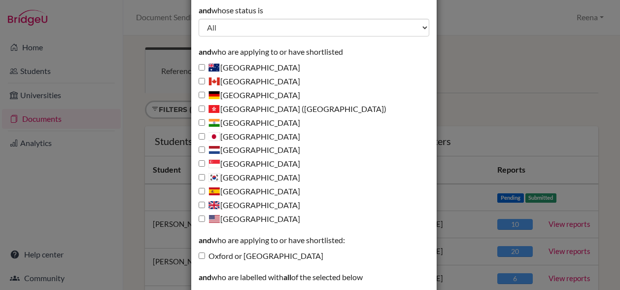
click at [232, 206] on label "[GEOGRAPHIC_DATA]" at bounding box center [250, 205] width 102 height 11
click at [205, 206] on input "[GEOGRAPHIC_DATA]" at bounding box center [202, 205] width 6 height 6
click at [232, 206] on label "[GEOGRAPHIC_DATA]" at bounding box center [250, 205] width 102 height 11
click at [205, 206] on input "United Kingdom" at bounding box center [202, 205] width 6 height 6
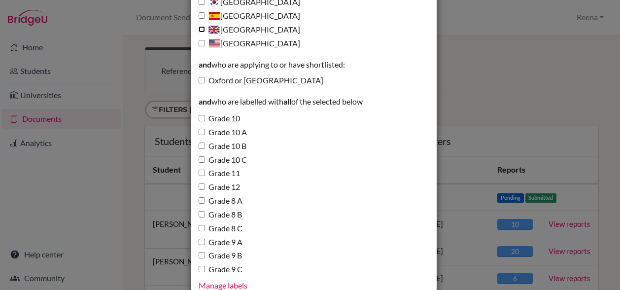
scroll to position [305, 0]
click at [231, 29] on label "United Kingdom" at bounding box center [250, 29] width 102 height 11
click at [205, 29] on input "United Kingdom" at bounding box center [202, 29] width 6 height 6
checkbox input "true"
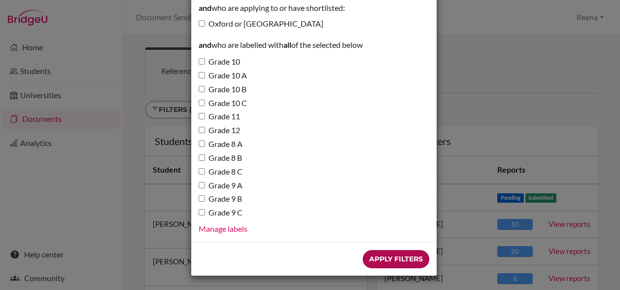
click at [375, 261] on input "Apply Filters" at bounding box center [396, 259] width 67 height 18
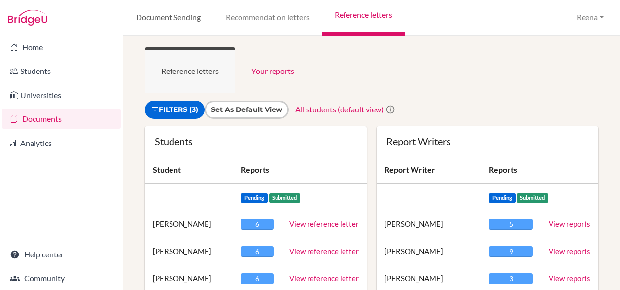
click at [156, 15] on link "Document Sending" at bounding box center [168, 17] width 90 height 35
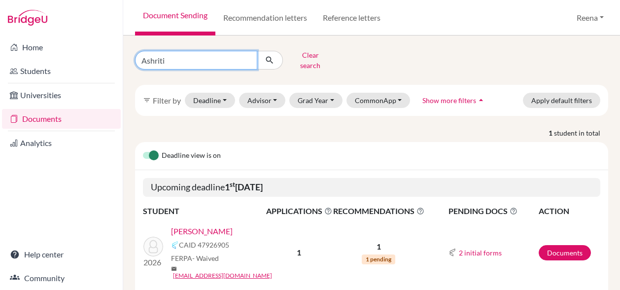
click at [167, 56] on input "Ashriti" at bounding box center [196, 60] width 122 height 19
type input "A"
type input "Loullwa"
click at [271, 58] on icon "submit" at bounding box center [270, 60] width 10 height 10
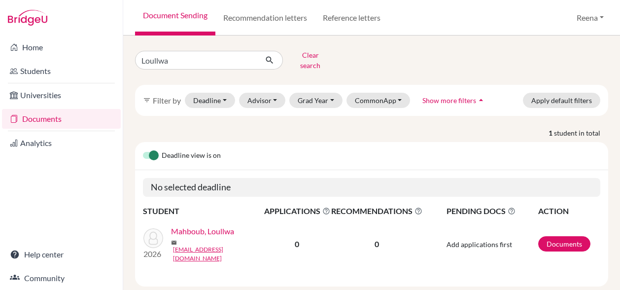
scroll to position [6, 0]
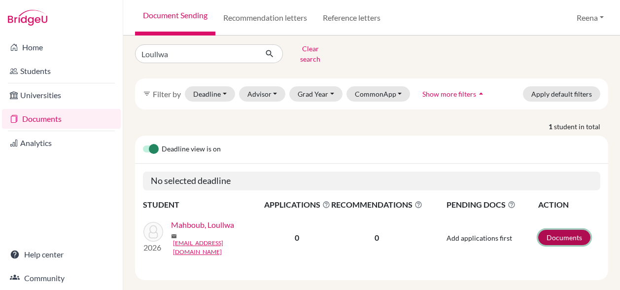
click at [558, 230] on link "Documents" at bounding box center [564, 237] width 52 height 15
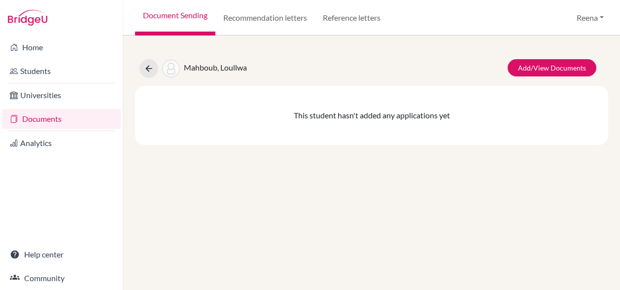
click at [194, 11] on link "Document Sending" at bounding box center [175, 17] width 80 height 35
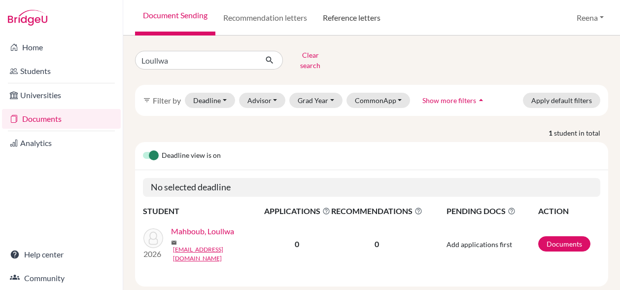
click at [378, 18] on link "Reference letters" at bounding box center [351, 17] width 73 height 35
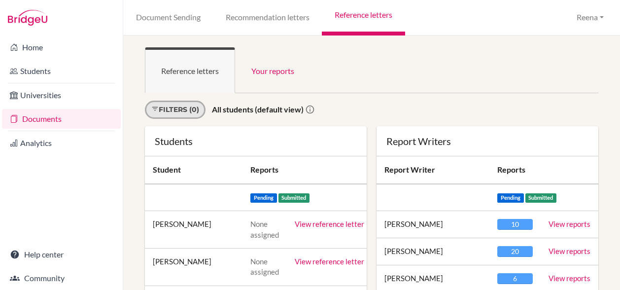
click at [195, 112] on link "Filters (0)" at bounding box center [175, 110] width 61 height 18
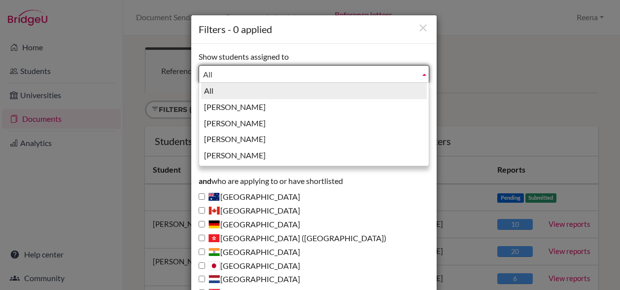
click at [211, 72] on span "All" at bounding box center [309, 75] width 213 height 18
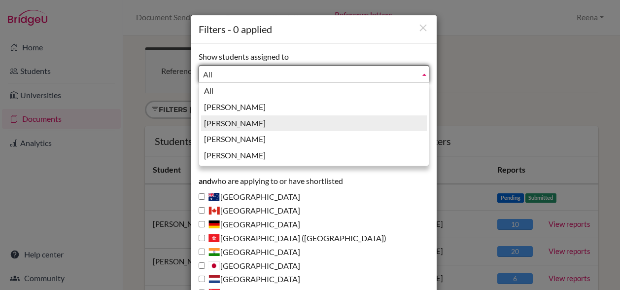
click at [224, 121] on li "Guglani, Reena" at bounding box center [314, 123] width 226 height 16
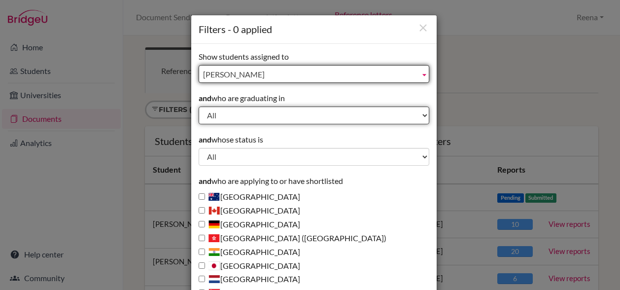
click at [224, 120] on select "All 2029 2028 2027 2026 2025 2024 2023 2022" at bounding box center [314, 115] width 231 height 18
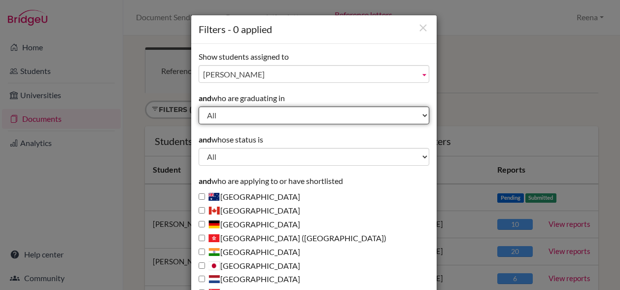
select select "2026"
click at [199, 106] on select "All 2029 2028 2027 2026 2025 2024 2023 2022" at bounding box center [314, 115] width 231 height 18
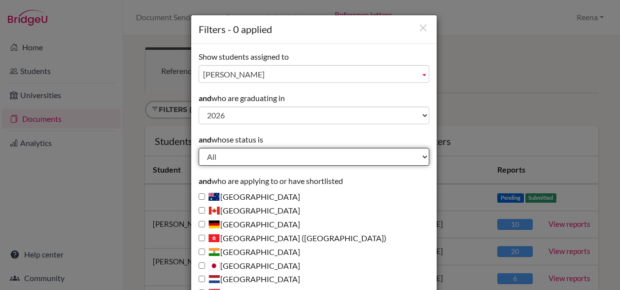
click at [216, 156] on select "All Behind schedule Inactive last week Inactive last month Inactive last 3 mont…" at bounding box center [314, 157] width 231 height 18
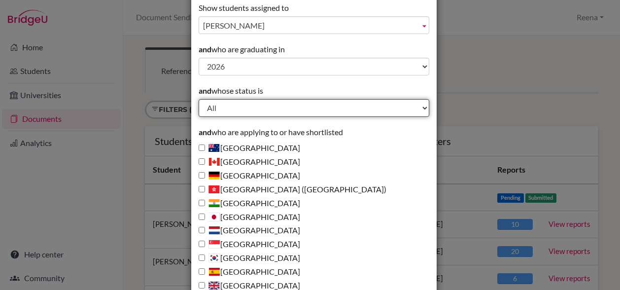
scroll to position [87, 0]
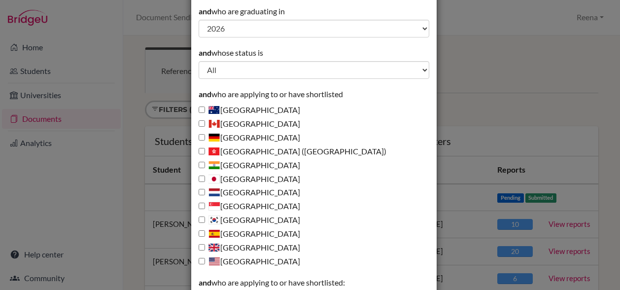
click at [236, 249] on label "United Kingdom" at bounding box center [250, 247] width 102 height 11
click at [205, 249] on input "United Kingdom" at bounding box center [202, 247] width 6 height 6
checkbox input "true"
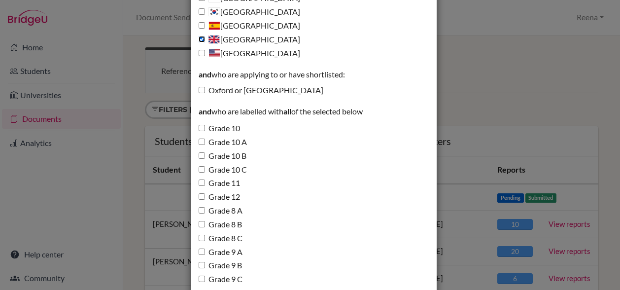
scroll to position [361, 0]
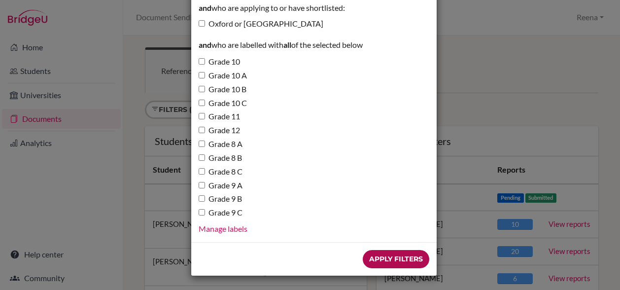
click at [385, 261] on input "Apply Filters" at bounding box center [396, 259] width 67 height 18
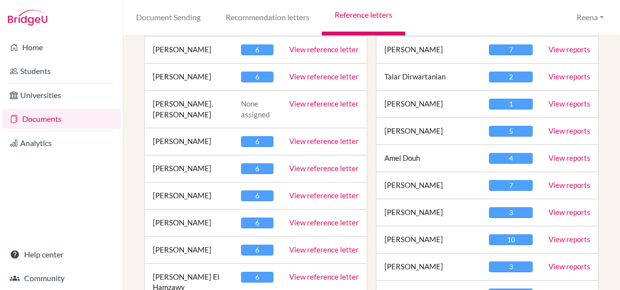
scroll to position [266, 0]
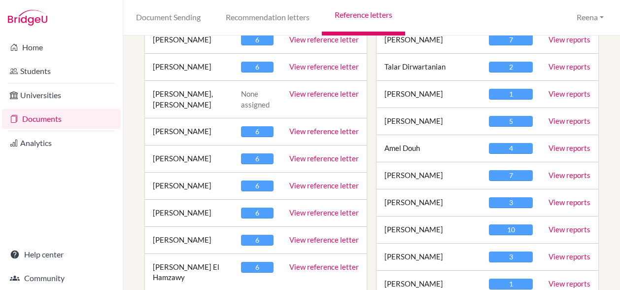
click at [298, 209] on link "View reference letter" at bounding box center [324, 212] width 70 height 9
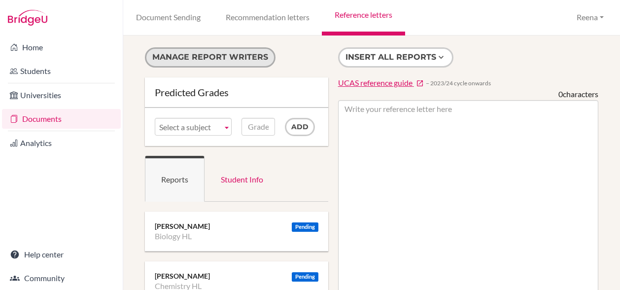
click at [231, 59] on button "Manage report writers" at bounding box center [210, 57] width 131 height 20
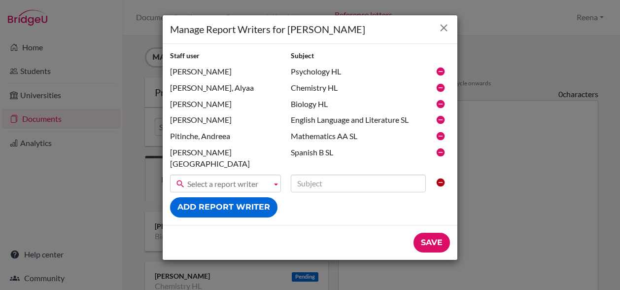
click at [448, 26] on icon "Close" at bounding box center [444, 28] width 12 height 12
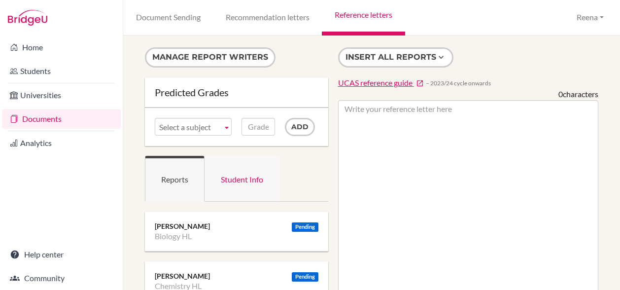
click at [260, 176] on link "Student Info" at bounding box center [242, 179] width 75 height 46
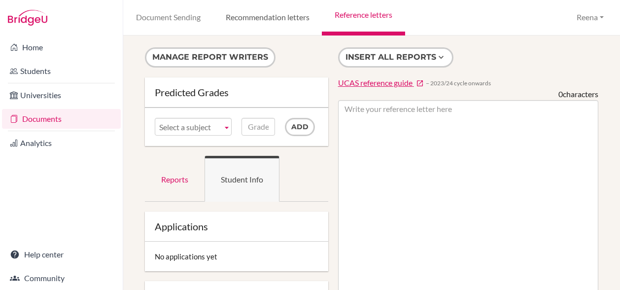
click at [274, 17] on link "Recommendation letters" at bounding box center [267, 17] width 109 height 35
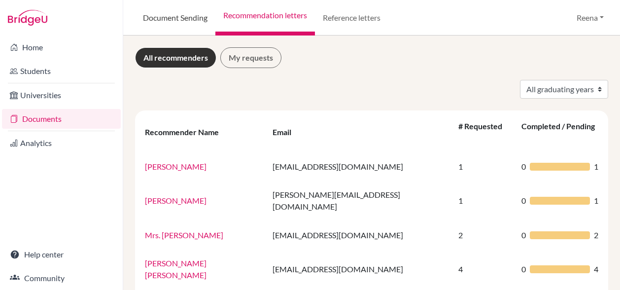
click at [193, 16] on link "Document Sending" at bounding box center [175, 17] width 80 height 35
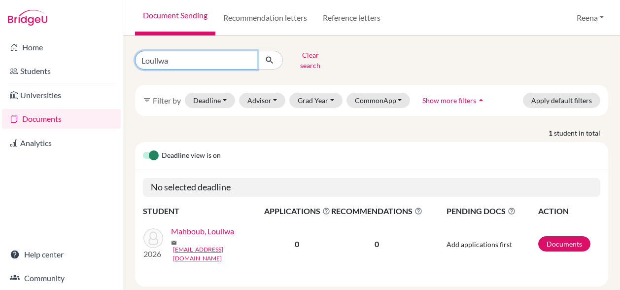
click at [176, 58] on input "Loullwa" at bounding box center [196, 60] width 122 height 19
type input "L"
type input "Antara"
click at [269, 59] on icon "submit" at bounding box center [270, 60] width 10 height 10
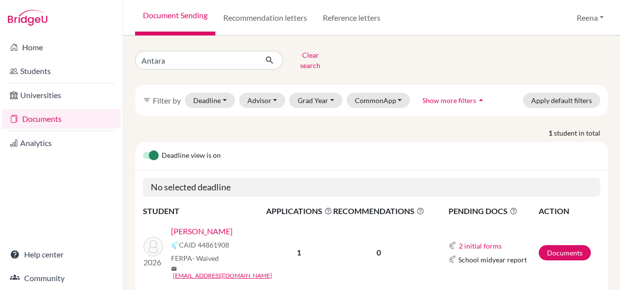
scroll to position [24, 0]
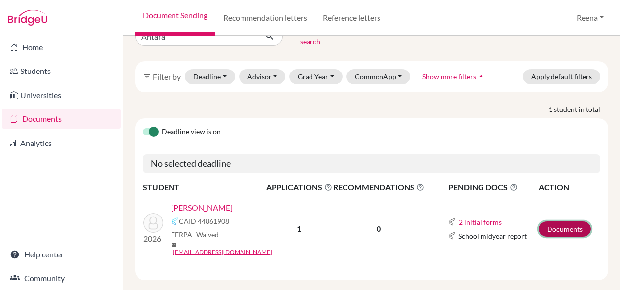
click at [554, 224] on link "Documents" at bounding box center [565, 228] width 52 height 15
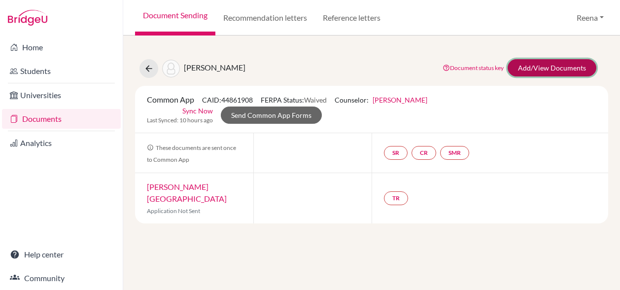
click at [548, 69] on link "Add/View Documents" at bounding box center [552, 67] width 89 height 17
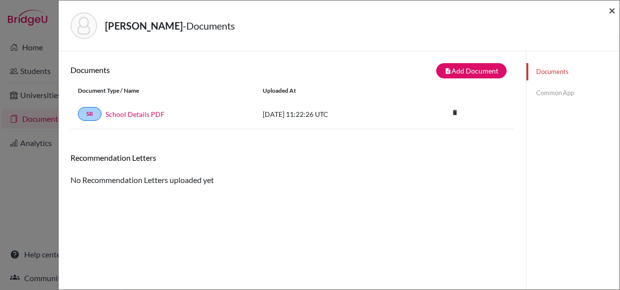
click at [612, 10] on span "×" at bounding box center [612, 10] width 7 height 14
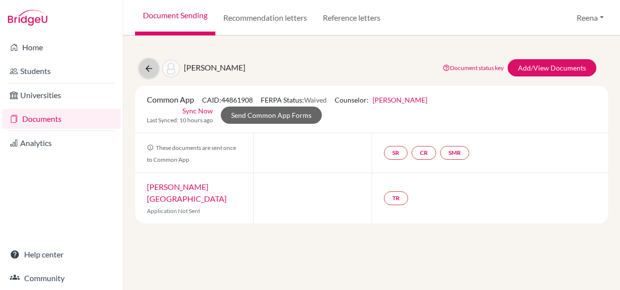
click at [149, 69] on icon at bounding box center [149, 69] width 10 height 10
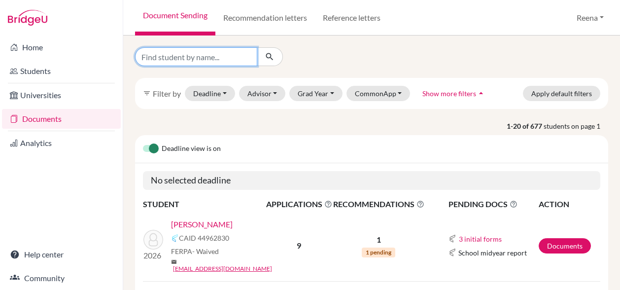
click at [182, 58] on input "Find student by name..." at bounding box center [196, 56] width 122 height 19
type input "Anahita"
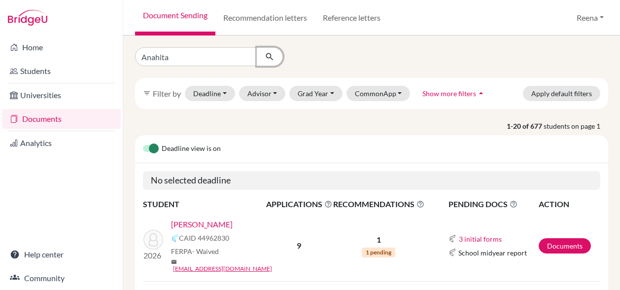
click at [270, 58] on icon "submit" at bounding box center [270, 57] width 10 height 10
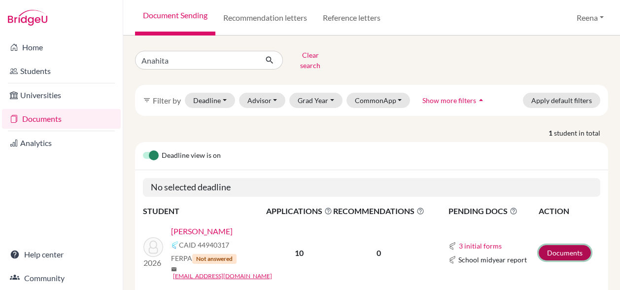
click at [553, 245] on link "Documents" at bounding box center [565, 252] width 52 height 15
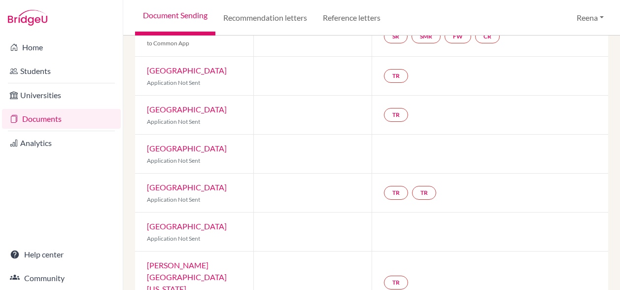
scroll to position [115, 0]
click at [243, 20] on link "Recommendation letters" at bounding box center [265, 17] width 100 height 35
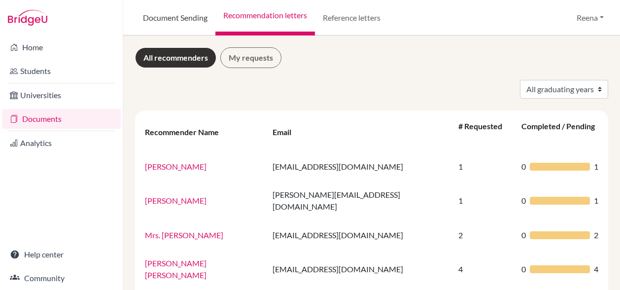
click at [195, 20] on link "Document Sending" at bounding box center [175, 17] width 80 height 35
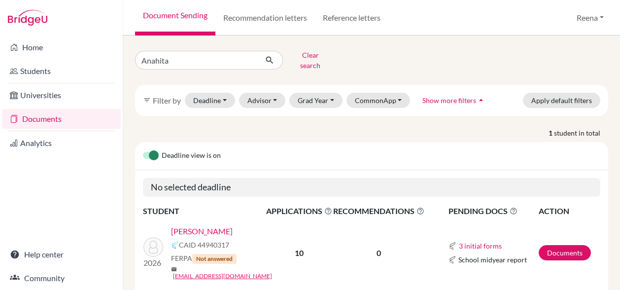
scroll to position [24, 0]
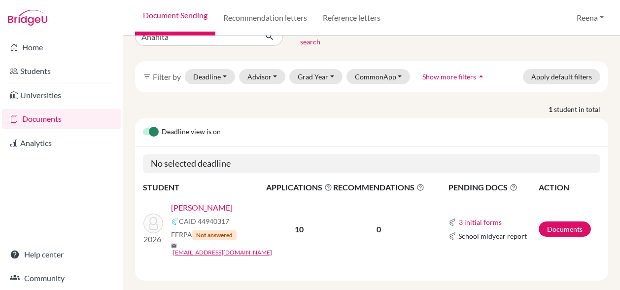
click at [396, 252] on div "Deadline view is on No selected deadline STUDENT APPLICATIONS The displayed num…" at bounding box center [371, 199] width 473 height 162
drag, startPoint x: 396, startPoint y: 252, endPoint x: 331, endPoint y: 183, distance: 94.8
click at [331, 183] on div "Deadline view is on No selected deadline STUDENT APPLICATIONS The displayed num…" at bounding box center [371, 199] width 473 height 162
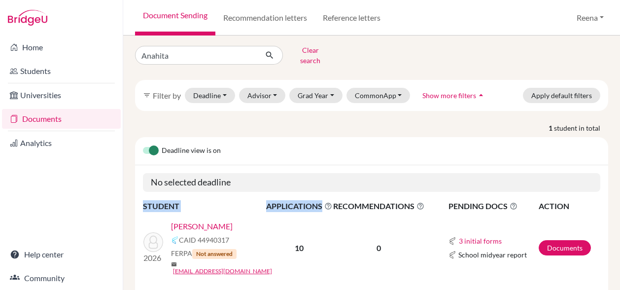
scroll to position [0, 0]
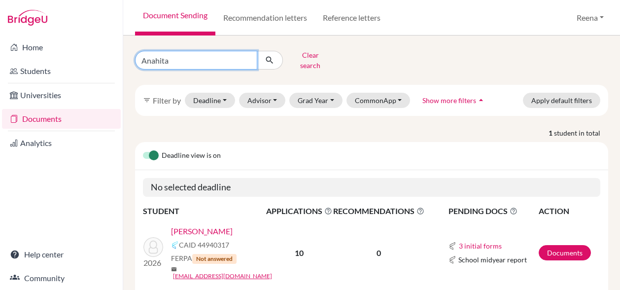
click at [173, 57] on input "Anahita" at bounding box center [196, 60] width 122 height 19
type input "A"
type input "ananya"
click at [268, 56] on icon "submit" at bounding box center [270, 60] width 10 height 10
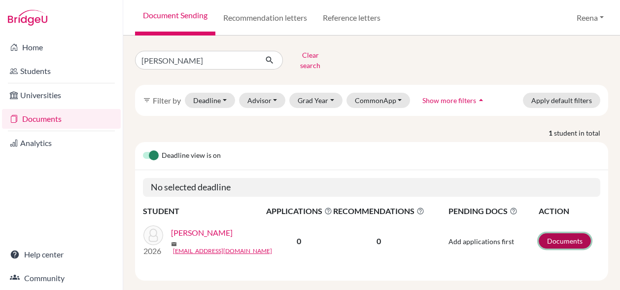
click at [545, 237] on link "Documents" at bounding box center [565, 240] width 52 height 15
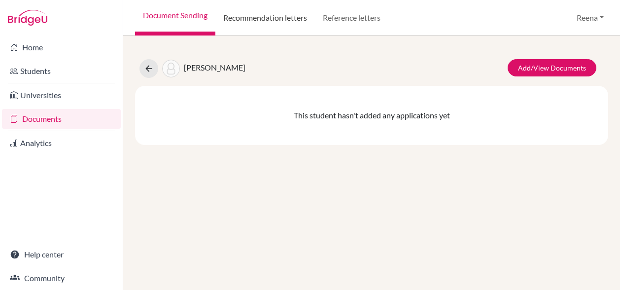
click at [260, 21] on link "Recommendation letters" at bounding box center [265, 17] width 100 height 35
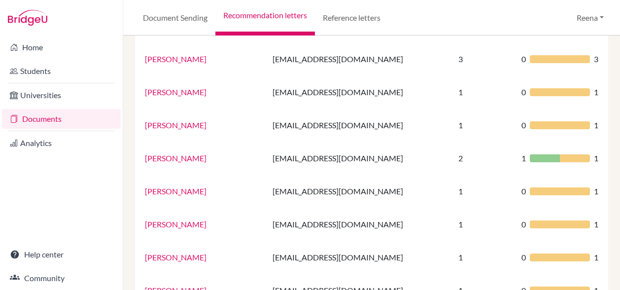
scroll to position [357, 0]
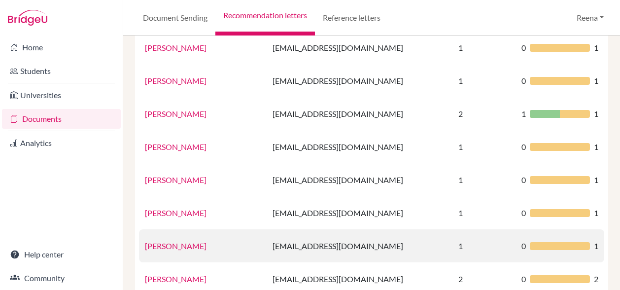
click at [198, 241] on link "[PERSON_NAME]" at bounding box center [176, 245] width 62 height 9
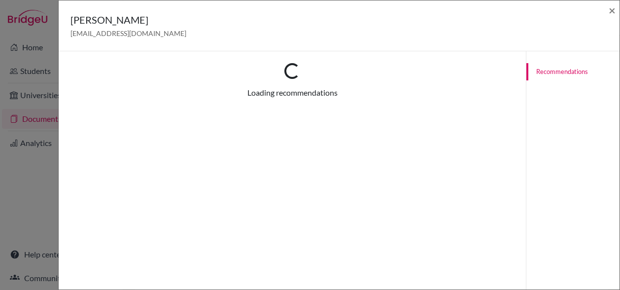
click at [198, 225] on div "Loading... Loading recommendations Recommendations This Recommender hasn’t rece…" at bounding box center [292, 196] width 467 height 290
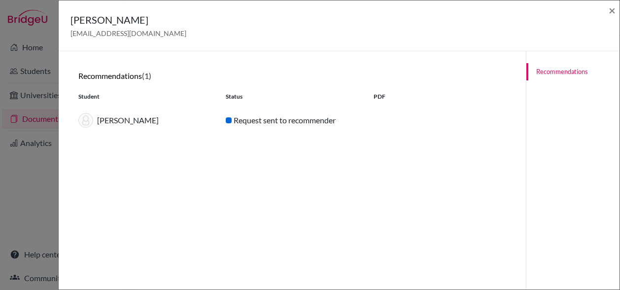
drag, startPoint x: 198, startPoint y: 225, endPoint x: 277, endPoint y: 213, distance: 79.8
click at [277, 213] on div "Recommendations (1) Student Status PDF [PERSON_NAME] Request sent to recommender" at bounding box center [292, 196] width 444 height 266
click at [608, 11] on div "[PERSON_NAME] [EMAIL_ADDRESS][DOMAIN_NAME] ×" at bounding box center [339, 25] width 553 height 42
click at [614, 12] on span "×" at bounding box center [612, 10] width 7 height 14
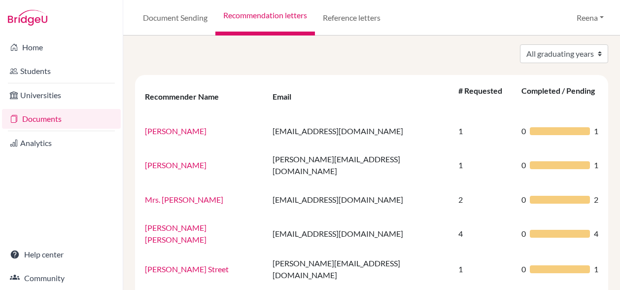
scroll to position [0, 0]
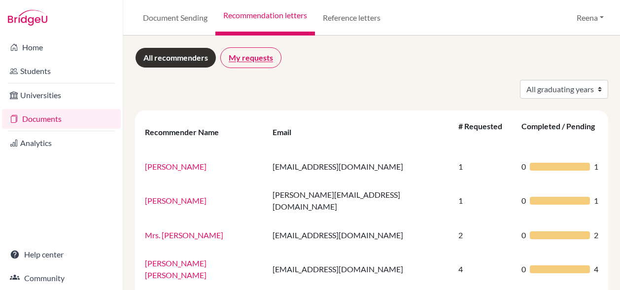
click at [246, 56] on link "My requests" at bounding box center [250, 57] width 61 height 21
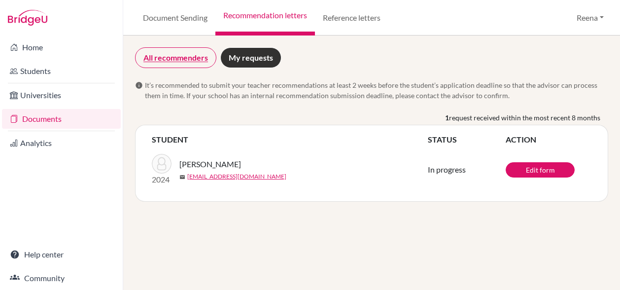
click at [166, 57] on link "All recommenders" at bounding box center [175, 57] width 81 height 21
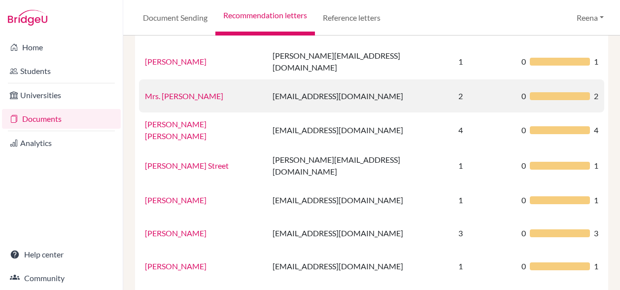
scroll to position [162, 0]
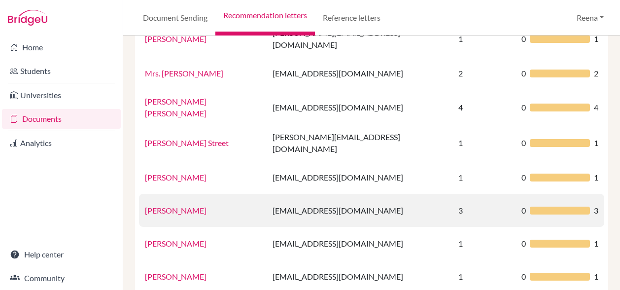
click at [178, 206] on link "[PERSON_NAME]" at bounding box center [176, 210] width 62 height 9
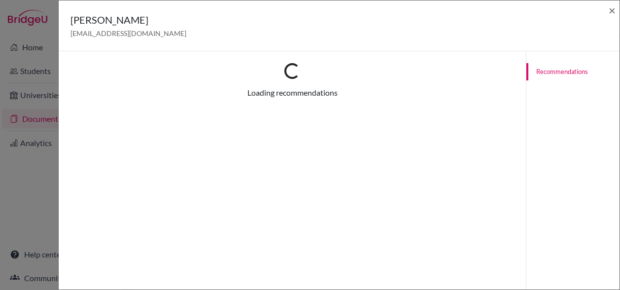
click at [178, 189] on div "Loading... Loading recommendations Recommendations This Recommender hasn’t rece…" at bounding box center [292, 196] width 467 height 290
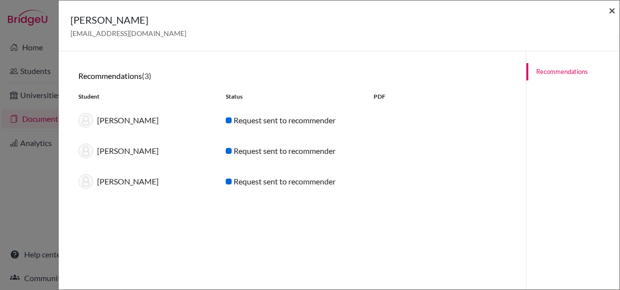
click at [609, 13] on span "×" at bounding box center [612, 10] width 7 height 14
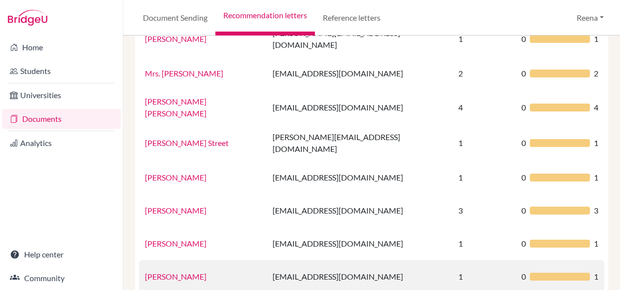
click at [194, 272] on link "[PERSON_NAME]" at bounding box center [176, 276] width 62 height 9
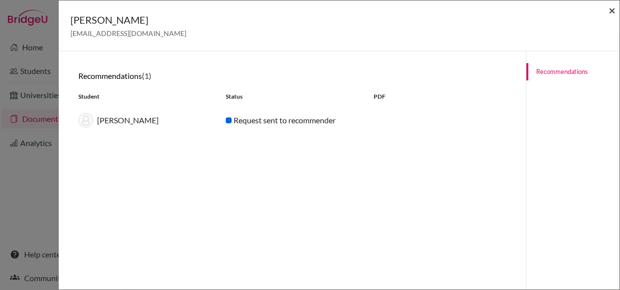
click at [610, 15] on span "×" at bounding box center [612, 10] width 7 height 14
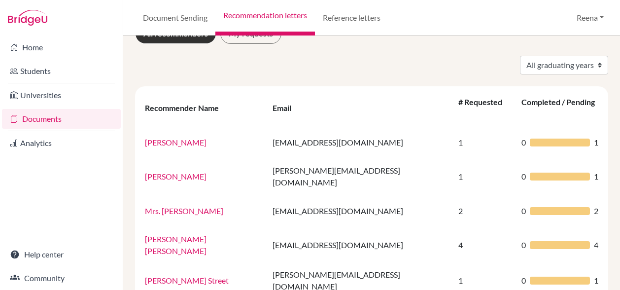
scroll to position [0, 0]
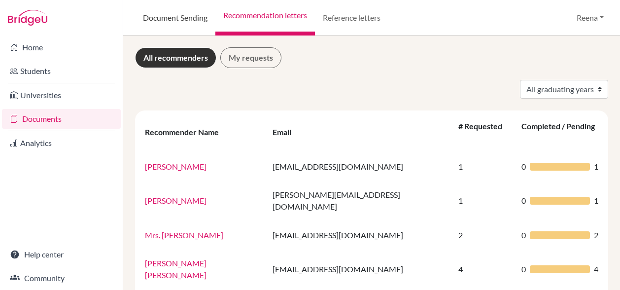
click at [186, 22] on link "Document Sending" at bounding box center [175, 17] width 80 height 35
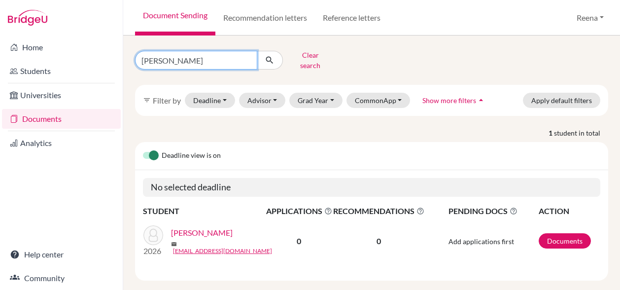
type input "[PERSON_NAME]"
click at [272, 57] on icon "submit" at bounding box center [270, 60] width 10 height 10
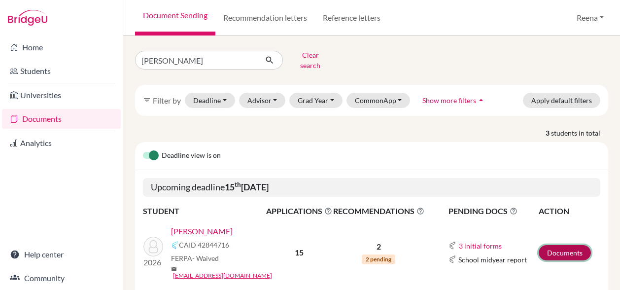
click at [558, 246] on link "Documents" at bounding box center [565, 252] width 52 height 15
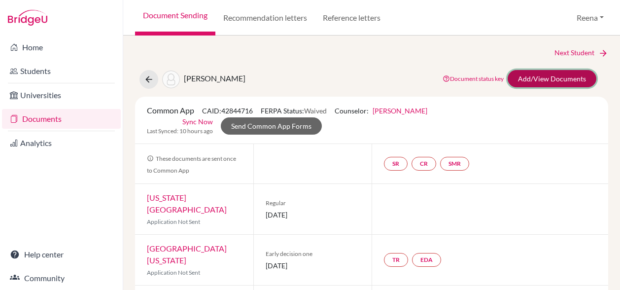
click at [541, 81] on link "Add/View Documents" at bounding box center [552, 78] width 89 height 17
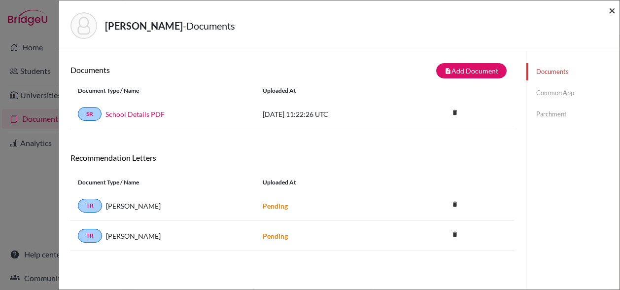
click at [613, 10] on span "×" at bounding box center [612, 10] width 7 height 14
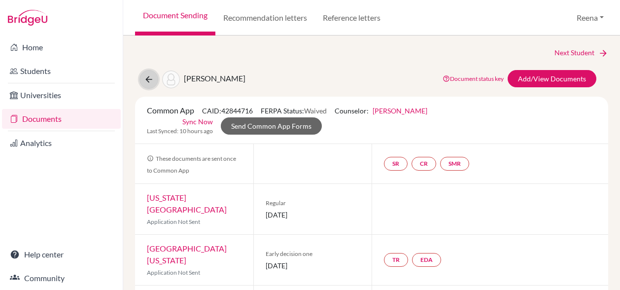
click at [148, 80] on icon at bounding box center [149, 79] width 10 height 10
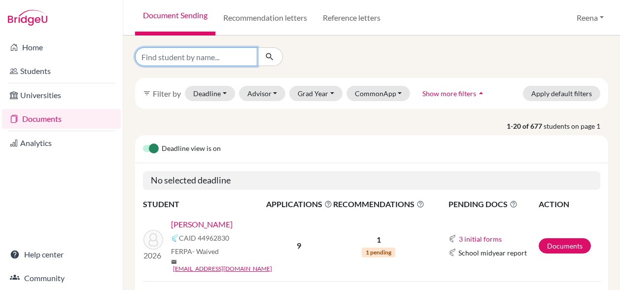
click at [204, 61] on input "Find student by name..." at bounding box center [196, 56] width 122 height 19
type input "Nadine"
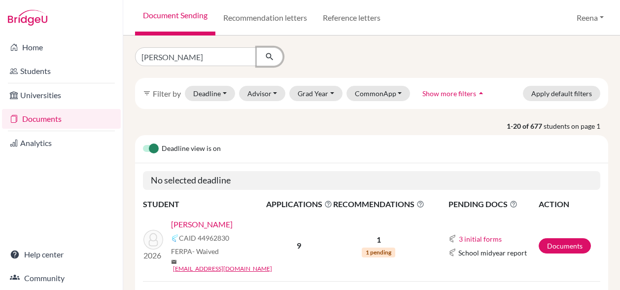
click at [272, 56] on icon "submit" at bounding box center [270, 57] width 10 height 10
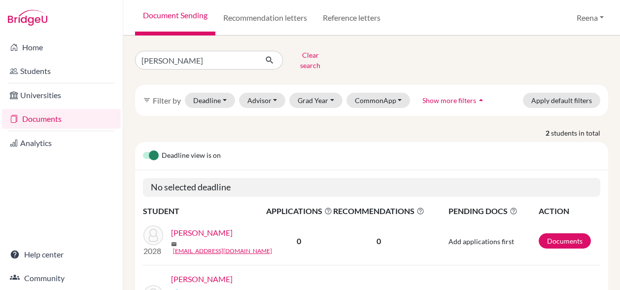
scroll to position [27, 0]
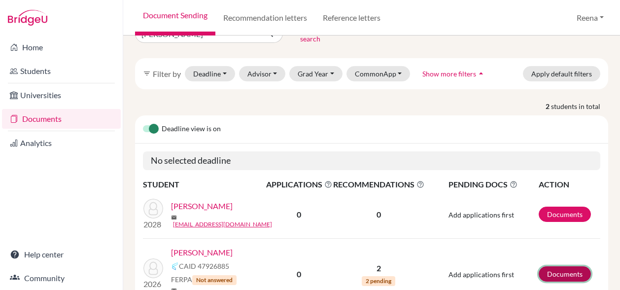
click at [551, 267] on link "Documents" at bounding box center [565, 273] width 52 height 15
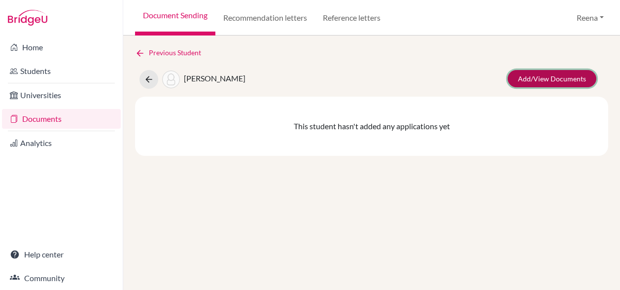
click at [562, 81] on link "Add/View Documents" at bounding box center [552, 78] width 89 height 17
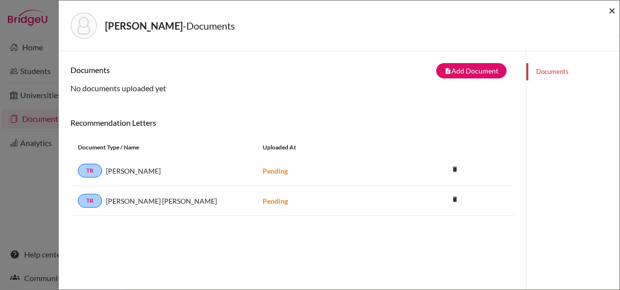
click at [613, 9] on span "×" at bounding box center [612, 10] width 7 height 14
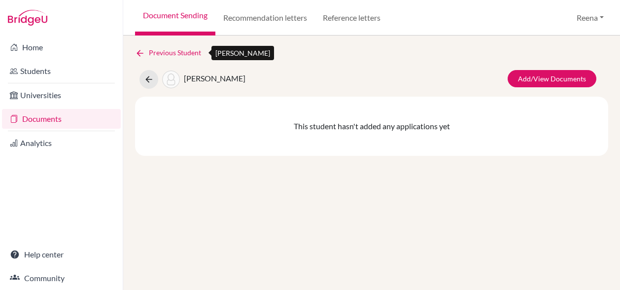
click at [169, 56] on link "Previous Student" at bounding box center [172, 52] width 74 height 11
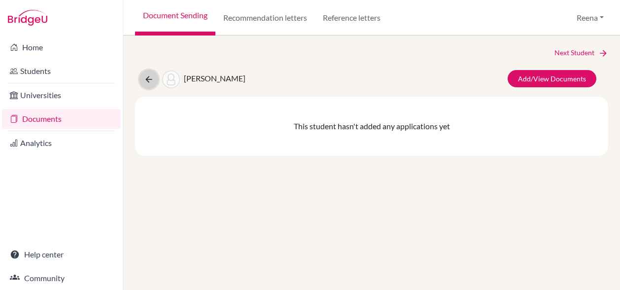
click at [146, 74] on icon at bounding box center [149, 79] width 10 height 10
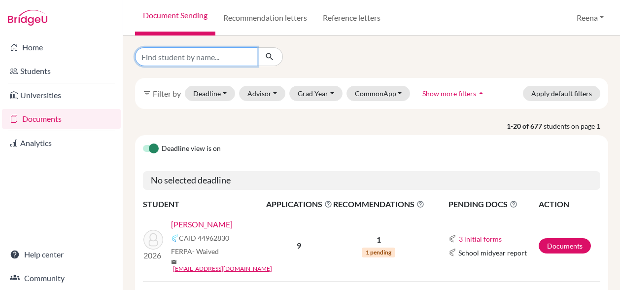
click at [161, 57] on input "Find student by name..." at bounding box center [196, 56] width 122 height 19
type input "[PERSON_NAME]"
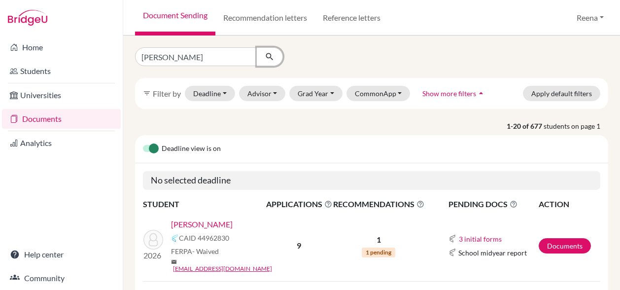
click at [268, 57] on icon "submit" at bounding box center [270, 57] width 10 height 10
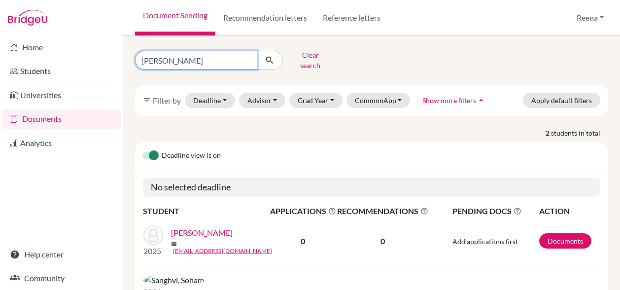
click at [174, 57] on input "[PERSON_NAME]" at bounding box center [196, 60] width 122 height 19
type input "S"
type input "Zahraa"
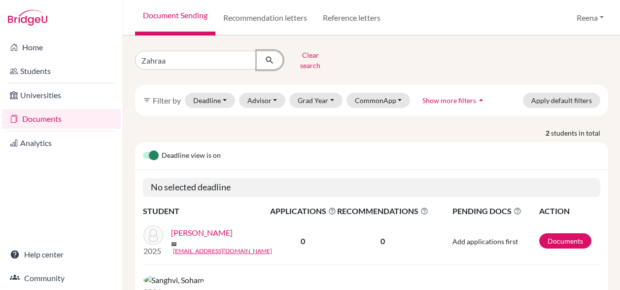
click at [267, 55] on icon "submit" at bounding box center [270, 60] width 10 height 10
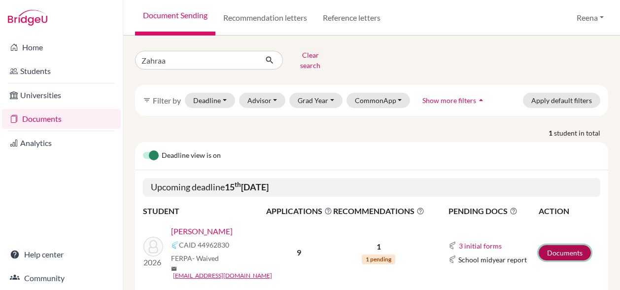
click at [551, 245] on link "Documents" at bounding box center [565, 252] width 52 height 15
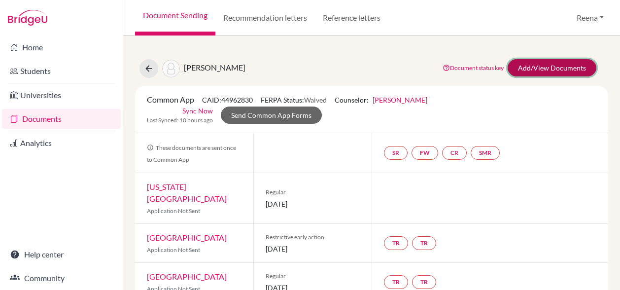
click at [523, 73] on link "Add/View Documents" at bounding box center [552, 67] width 89 height 17
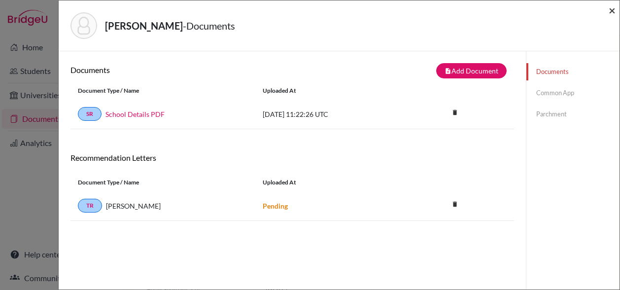
click at [613, 9] on span "×" at bounding box center [612, 10] width 7 height 14
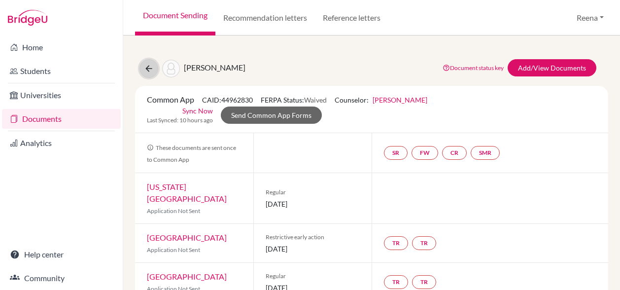
click at [148, 73] on icon at bounding box center [149, 69] width 10 height 10
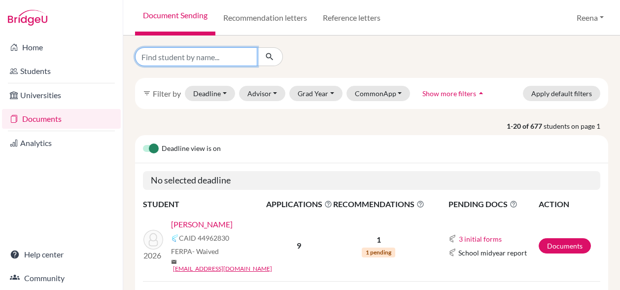
click at [185, 57] on input "Find student by name..." at bounding box center [196, 56] width 122 height 19
type input "Nikiita"
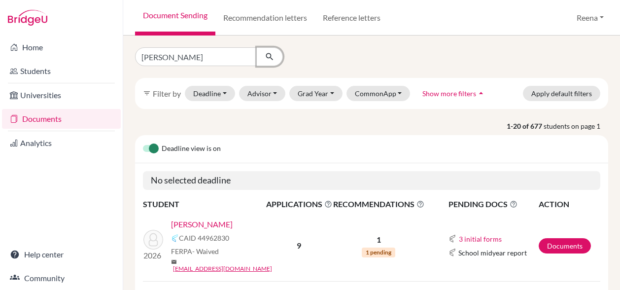
click at [271, 56] on icon "submit" at bounding box center [270, 57] width 10 height 10
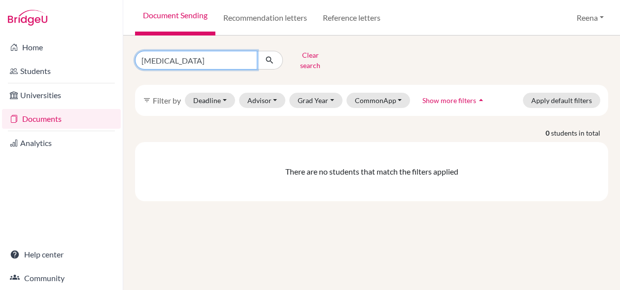
type input "Nikita"
click at [268, 55] on icon "submit" at bounding box center [270, 60] width 10 height 10
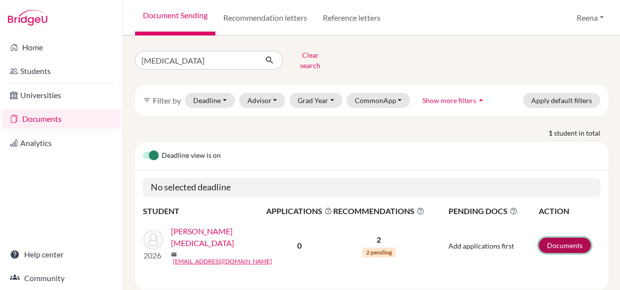
click at [545, 238] on link "Documents" at bounding box center [565, 245] width 52 height 15
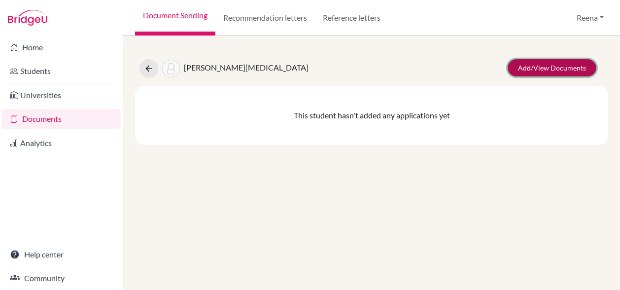
click at [543, 67] on link "Add/View Documents" at bounding box center [552, 67] width 89 height 17
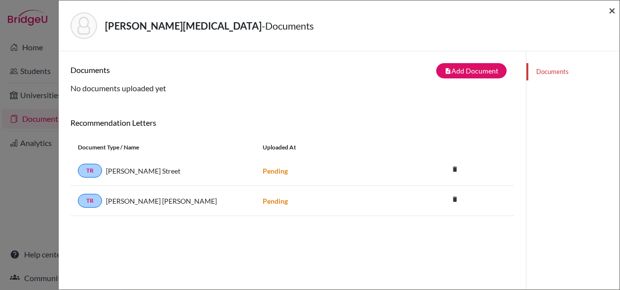
click at [613, 13] on span "×" at bounding box center [612, 10] width 7 height 14
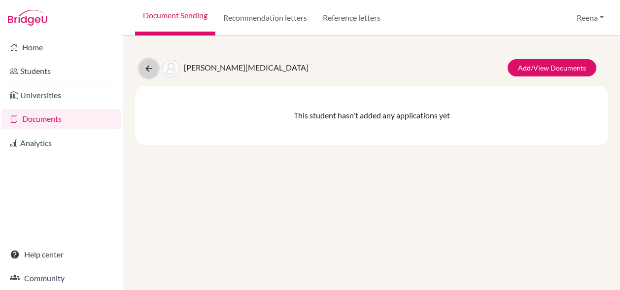
click at [148, 69] on icon at bounding box center [149, 69] width 10 height 10
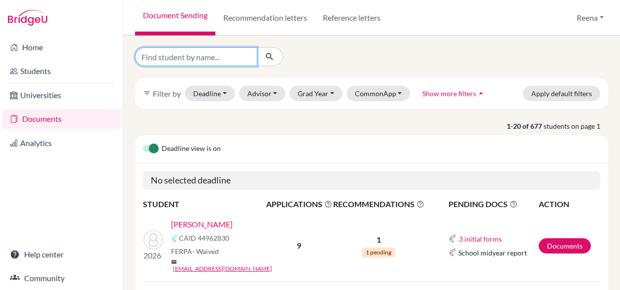
click at [201, 58] on input "Find student by name..." at bounding box center [196, 56] width 122 height 19
type input "Ashriti"
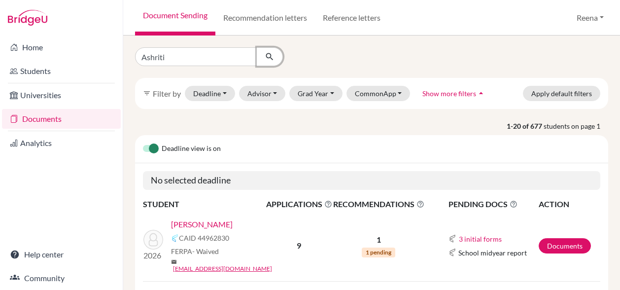
click at [268, 56] on icon "submit" at bounding box center [270, 57] width 10 height 10
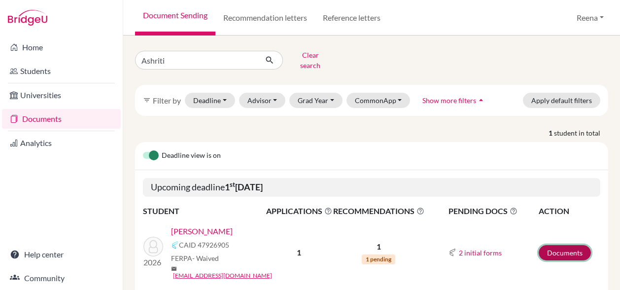
click at [560, 245] on link "Documents" at bounding box center [565, 252] width 52 height 15
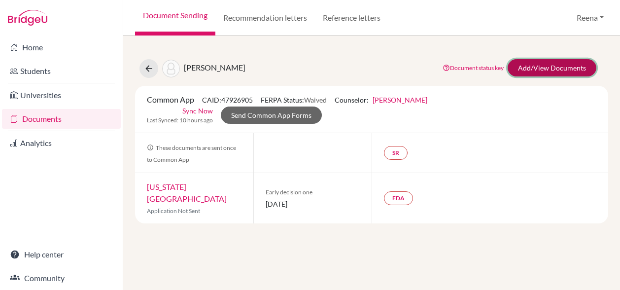
click at [544, 69] on link "Add/View Documents" at bounding box center [552, 67] width 89 height 17
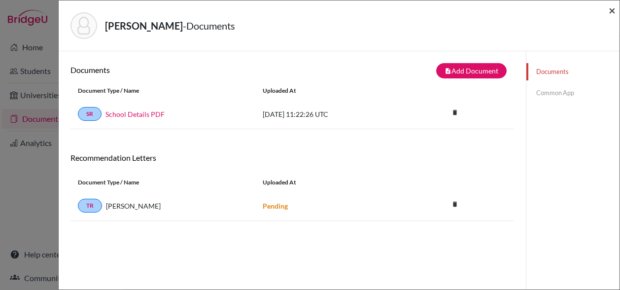
click at [610, 12] on span "×" at bounding box center [612, 10] width 7 height 14
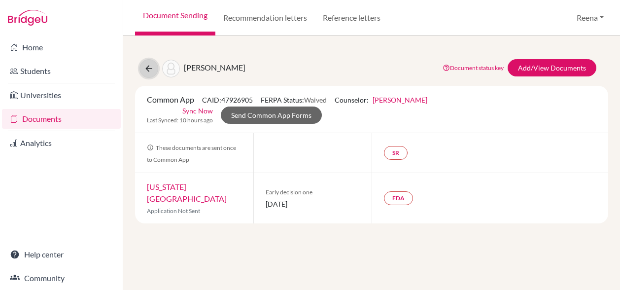
click at [152, 70] on icon at bounding box center [149, 69] width 10 height 10
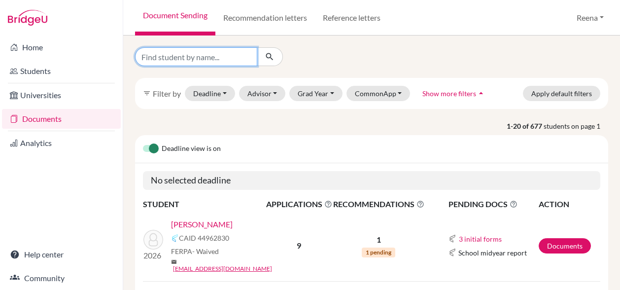
click at [193, 58] on input "Find student by name..." at bounding box center [196, 56] width 122 height 19
type input "Haniya"
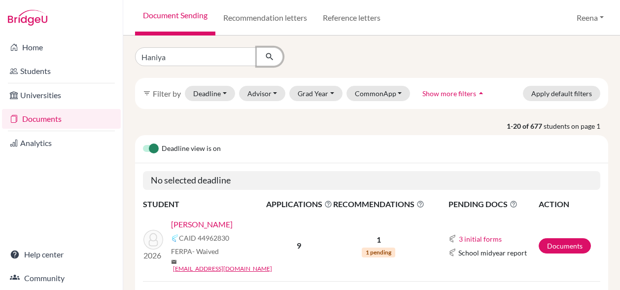
click at [270, 53] on icon "submit" at bounding box center [270, 57] width 10 height 10
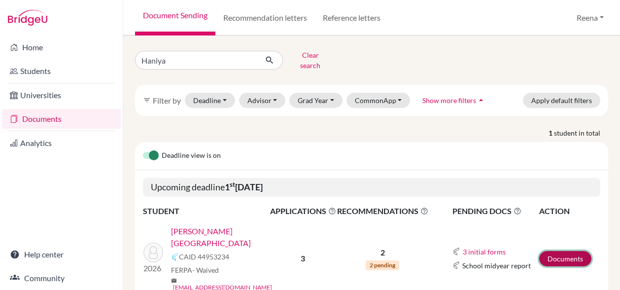
click at [546, 251] on link "Documents" at bounding box center [565, 258] width 52 height 15
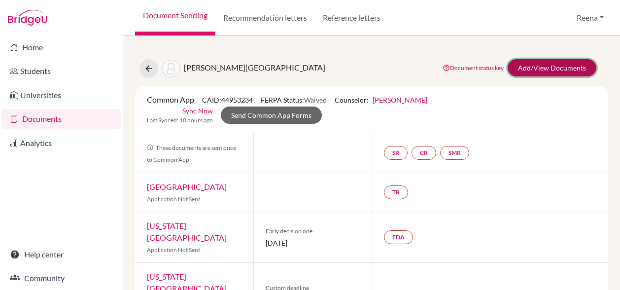
click at [547, 65] on link "Add/View Documents" at bounding box center [552, 67] width 89 height 17
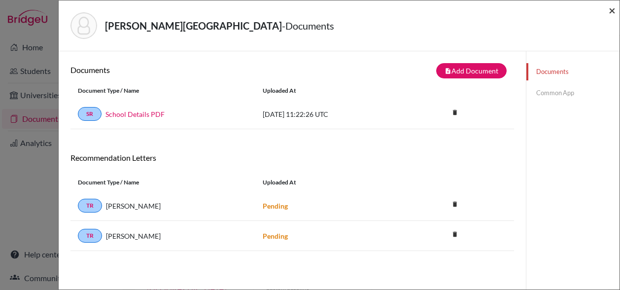
click at [610, 10] on span "×" at bounding box center [612, 10] width 7 height 14
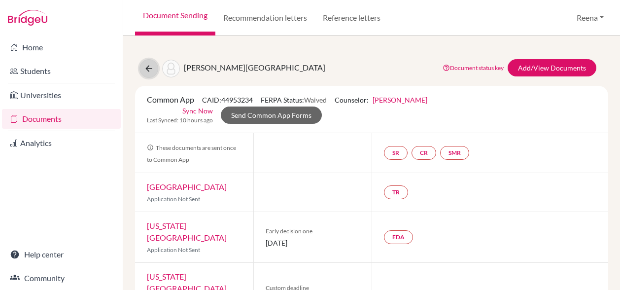
click at [149, 64] on icon at bounding box center [149, 69] width 10 height 10
